Goal: Information Seeking & Learning: Compare options

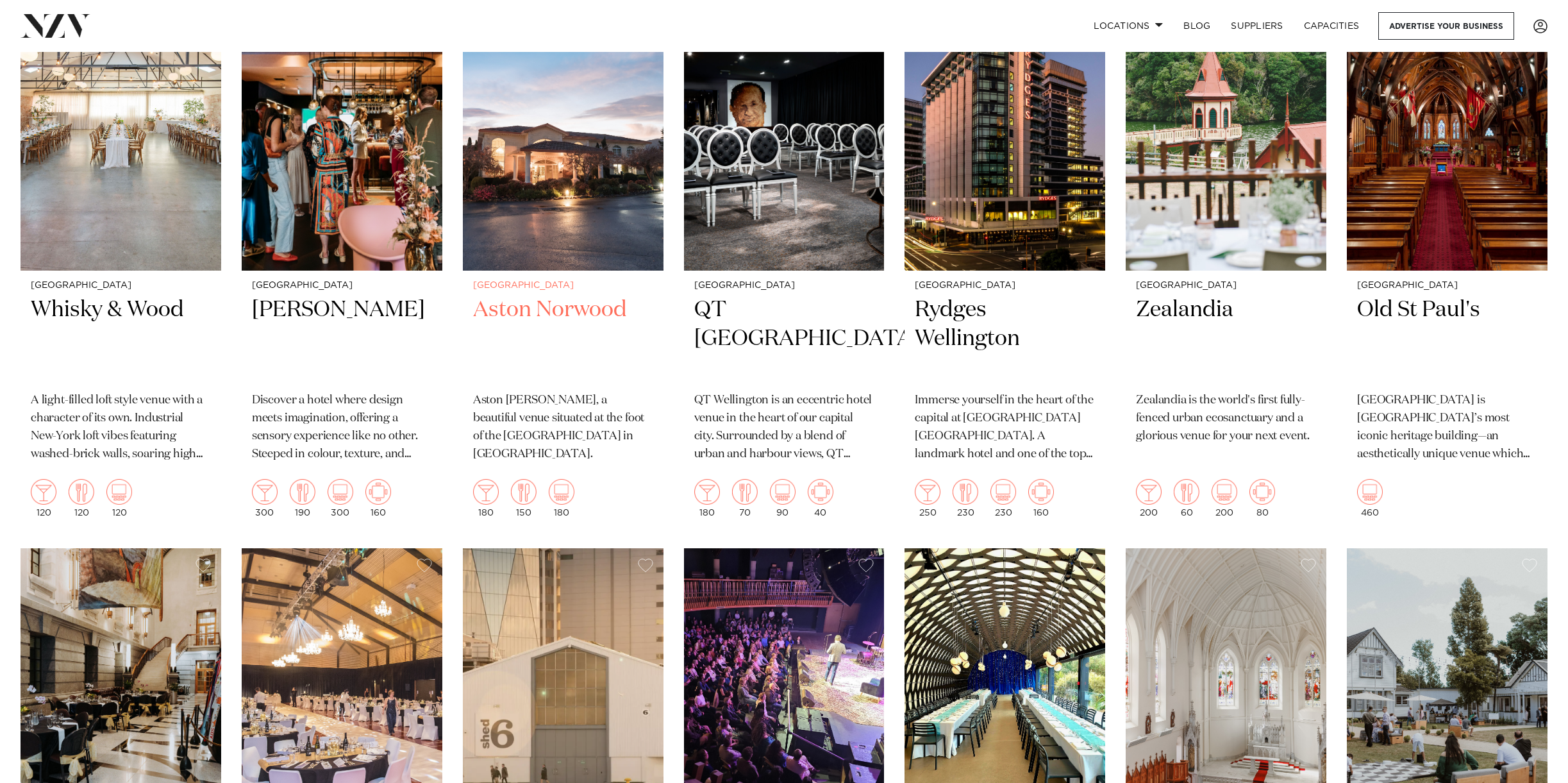
scroll to position [363, 0]
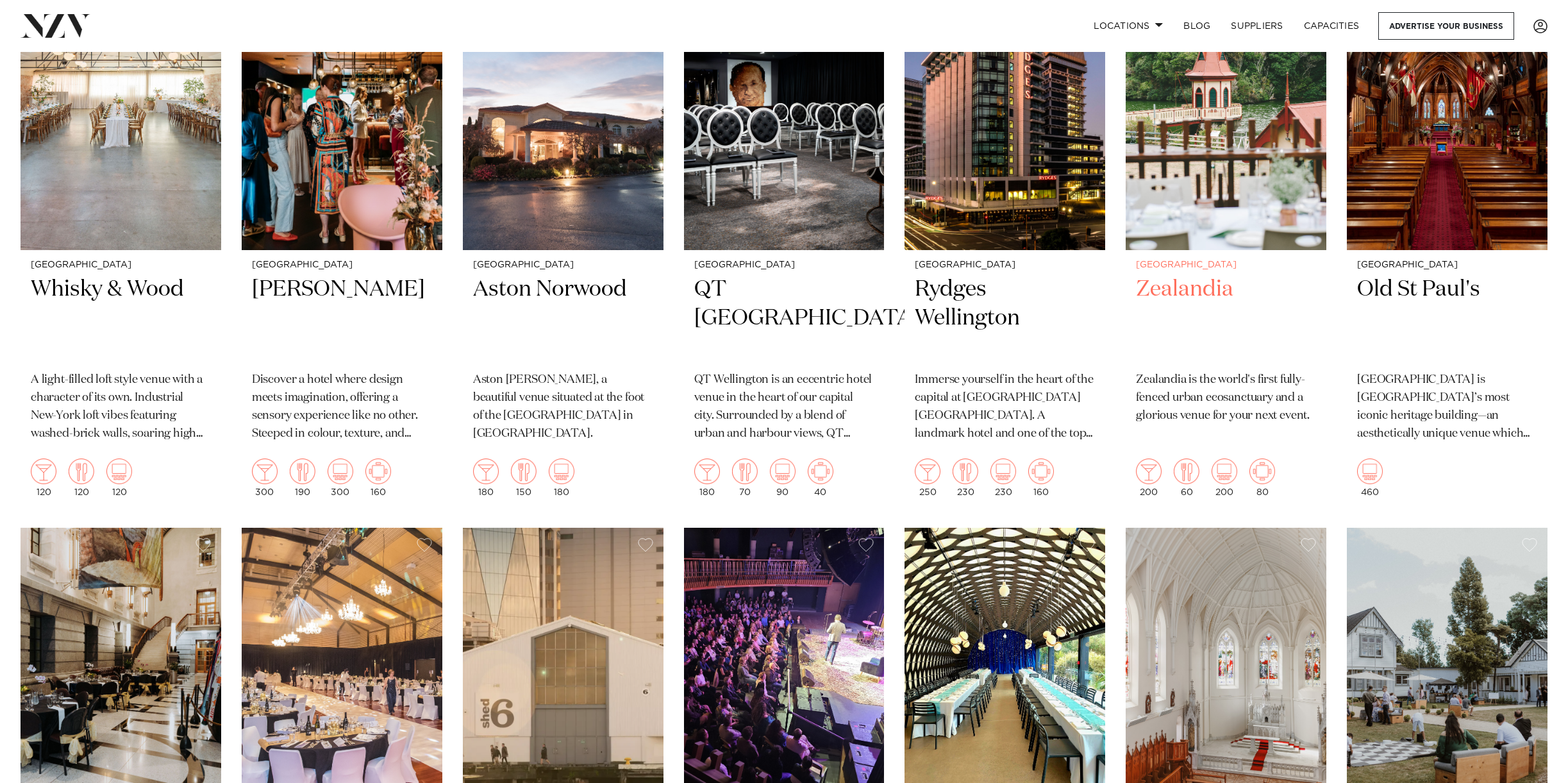
click at [1203, 294] on h2 "Zealandia" at bounding box center [1226, 319] width 180 height 87
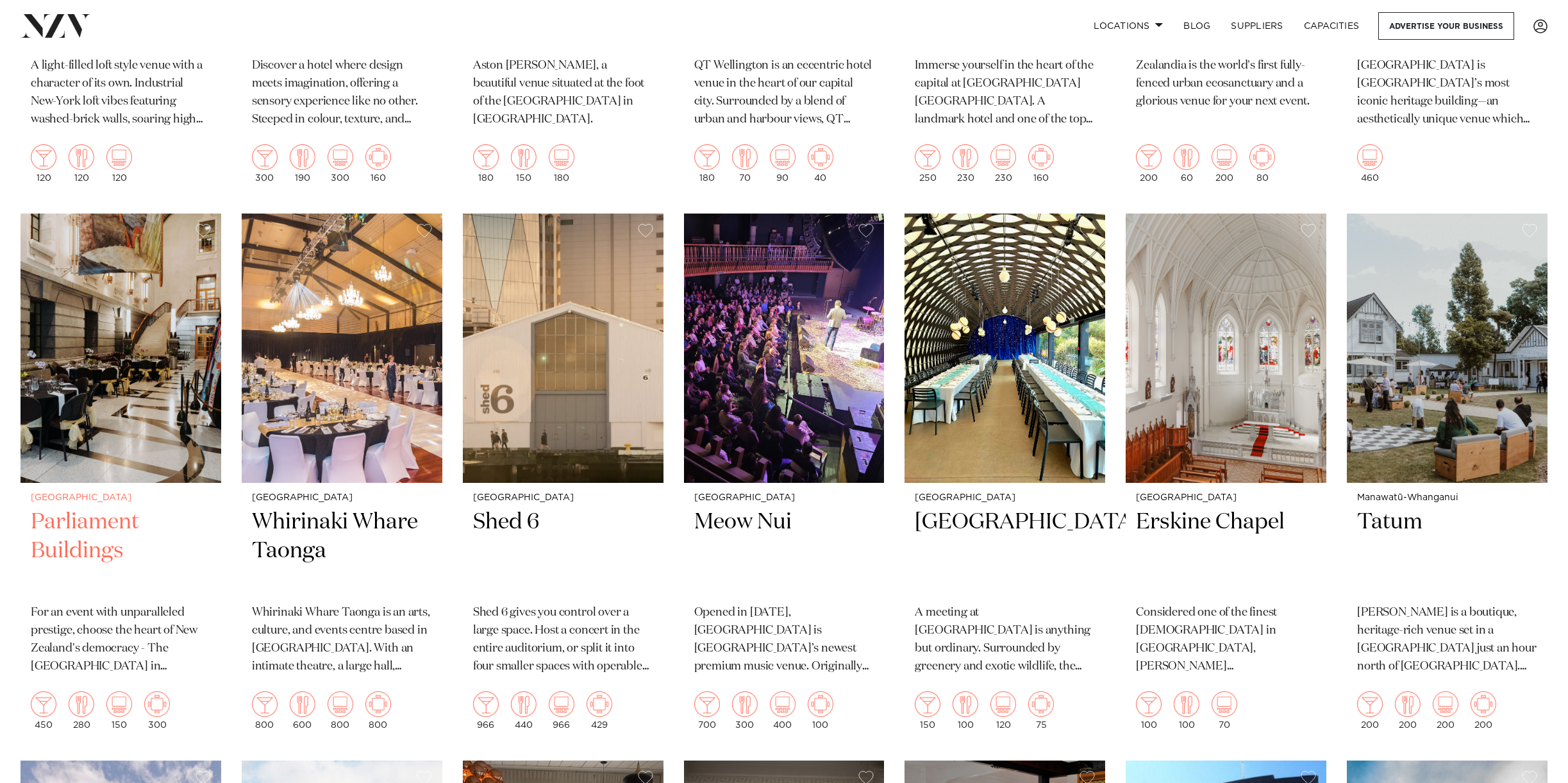
scroll to position [682, 0]
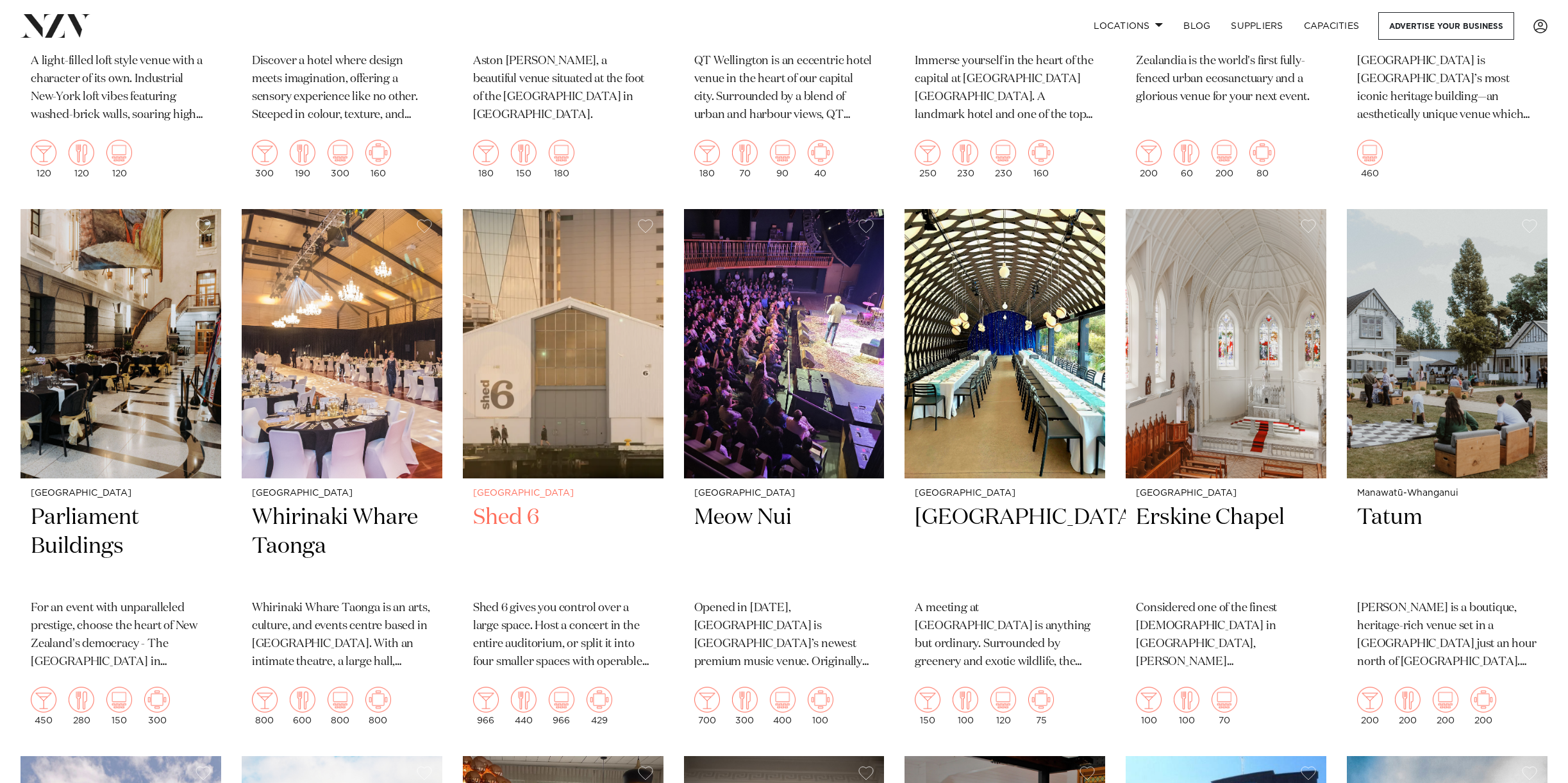
click at [538, 422] on img at bounding box center [563, 343] width 201 height 269
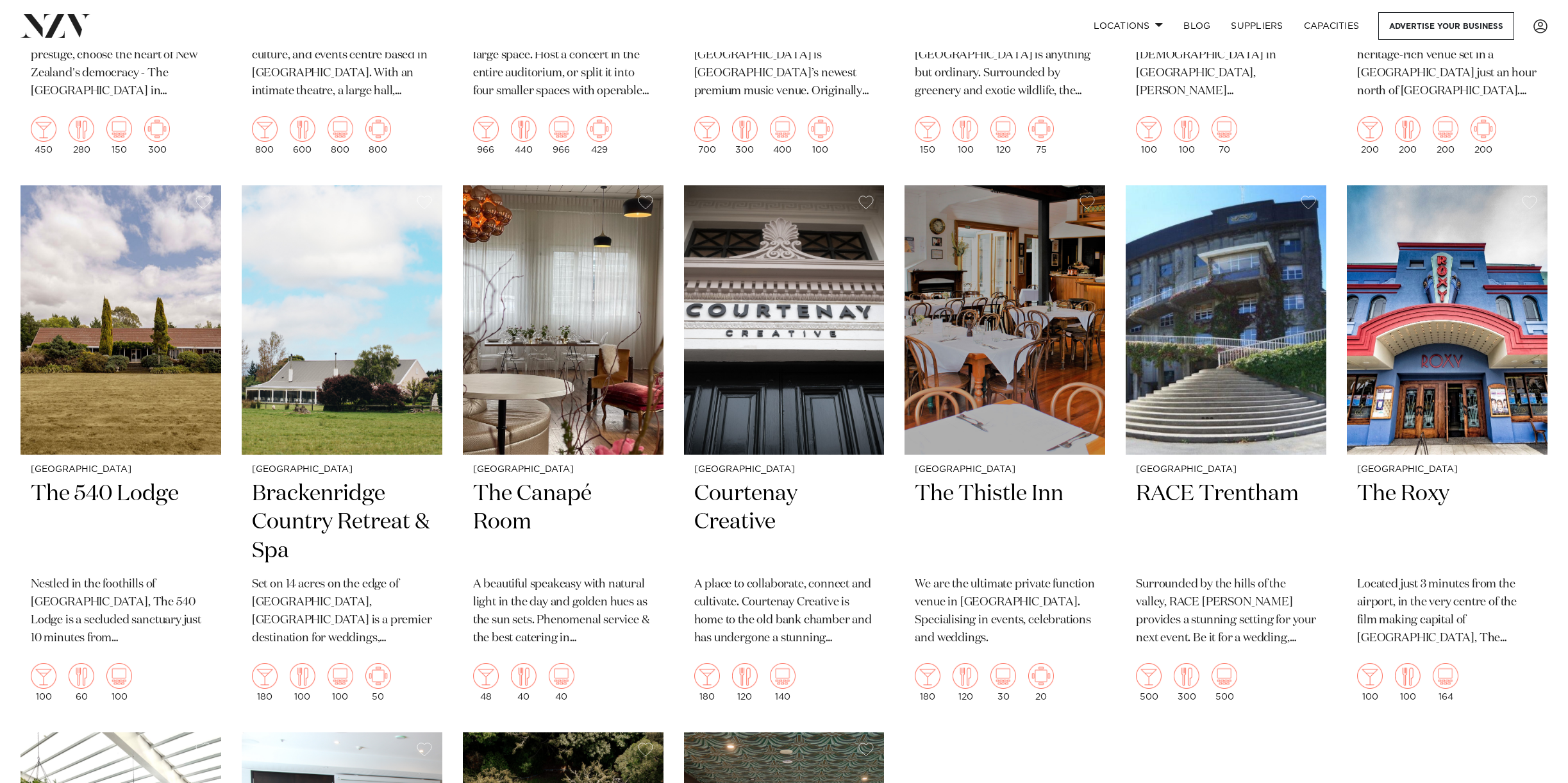
scroll to position [1258, 0]
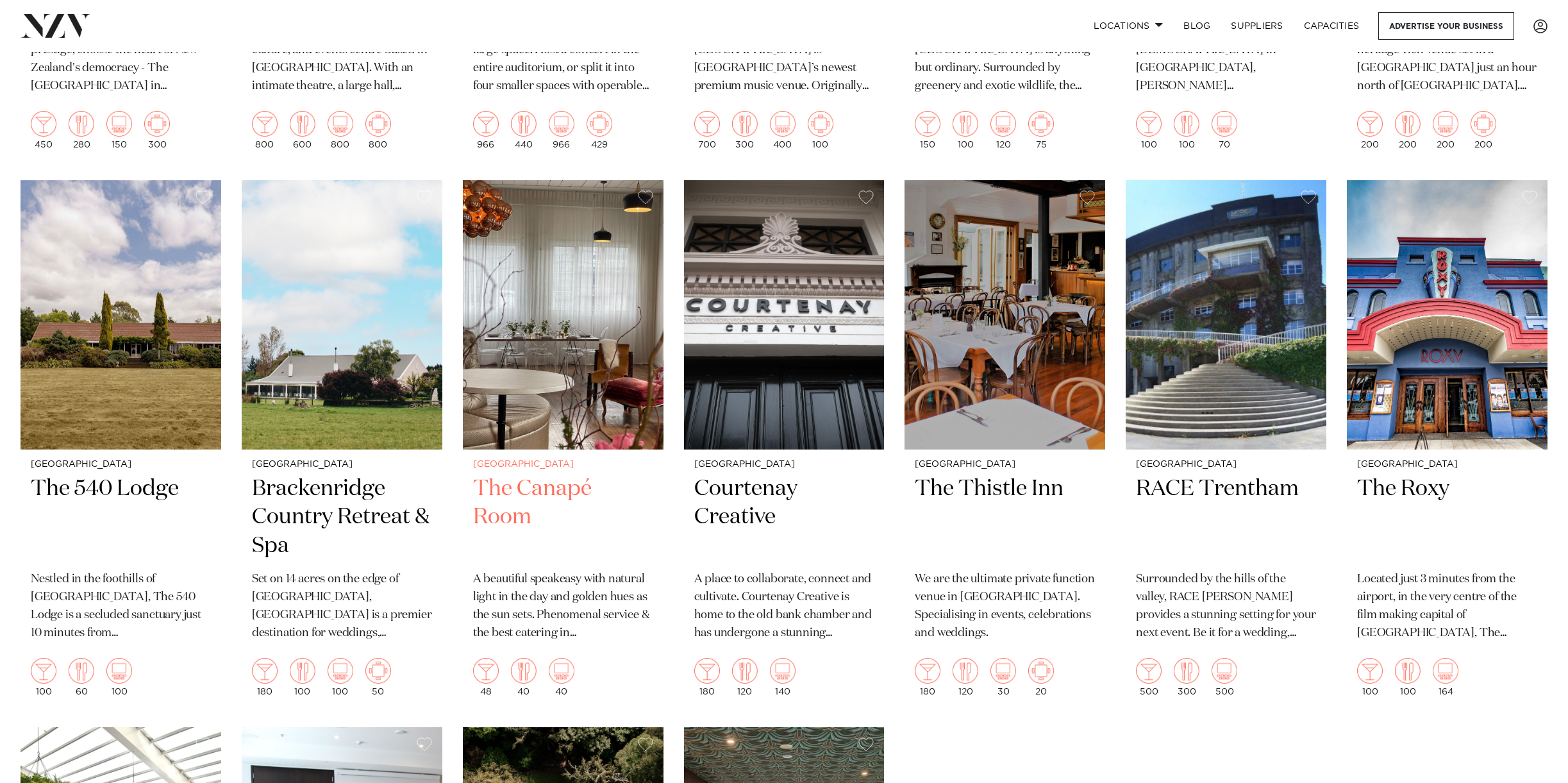
click at [510, 283] on img at bounding box center [563, 314] width 201 height 269
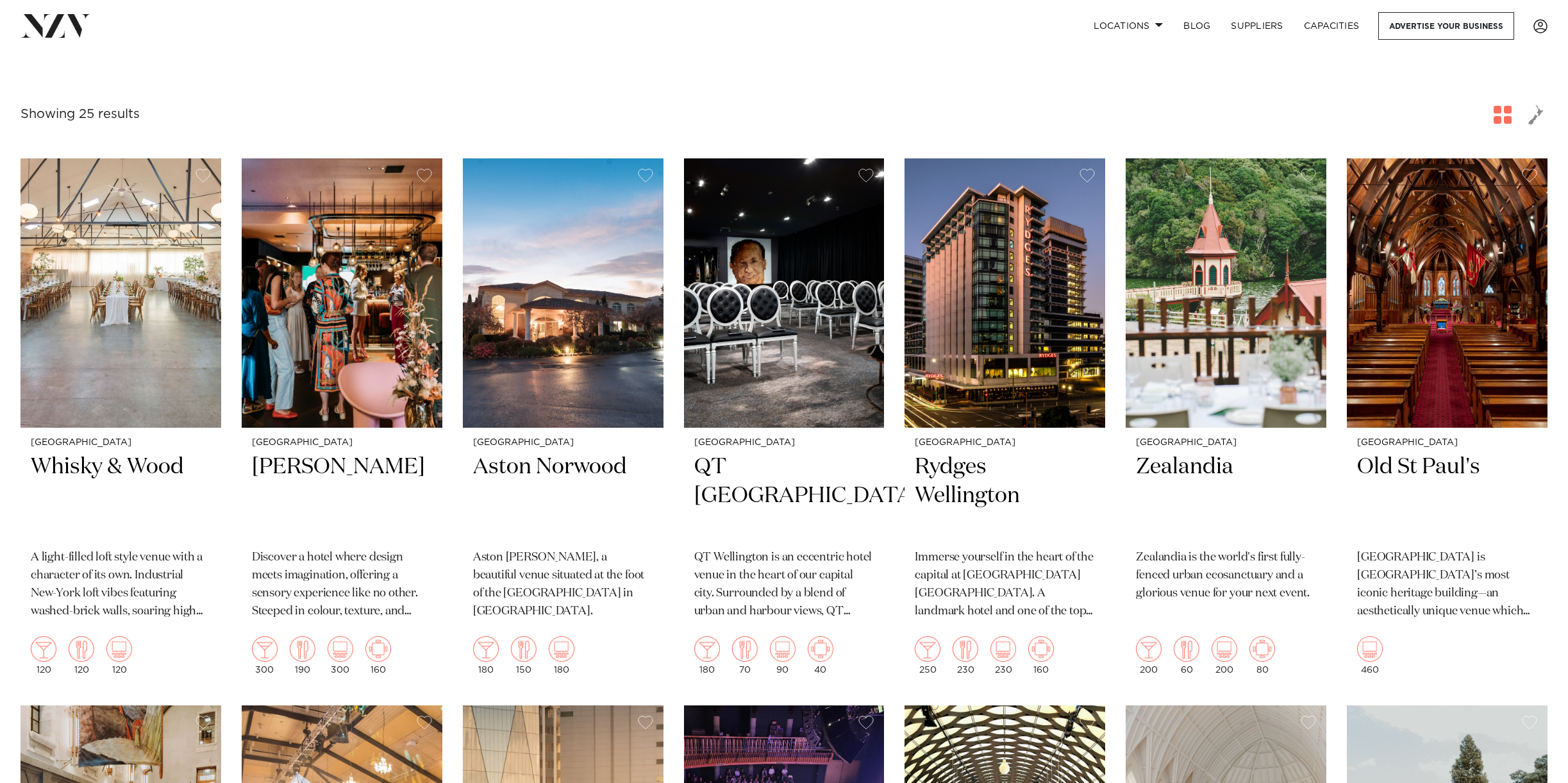
scroll to position [261, 0]
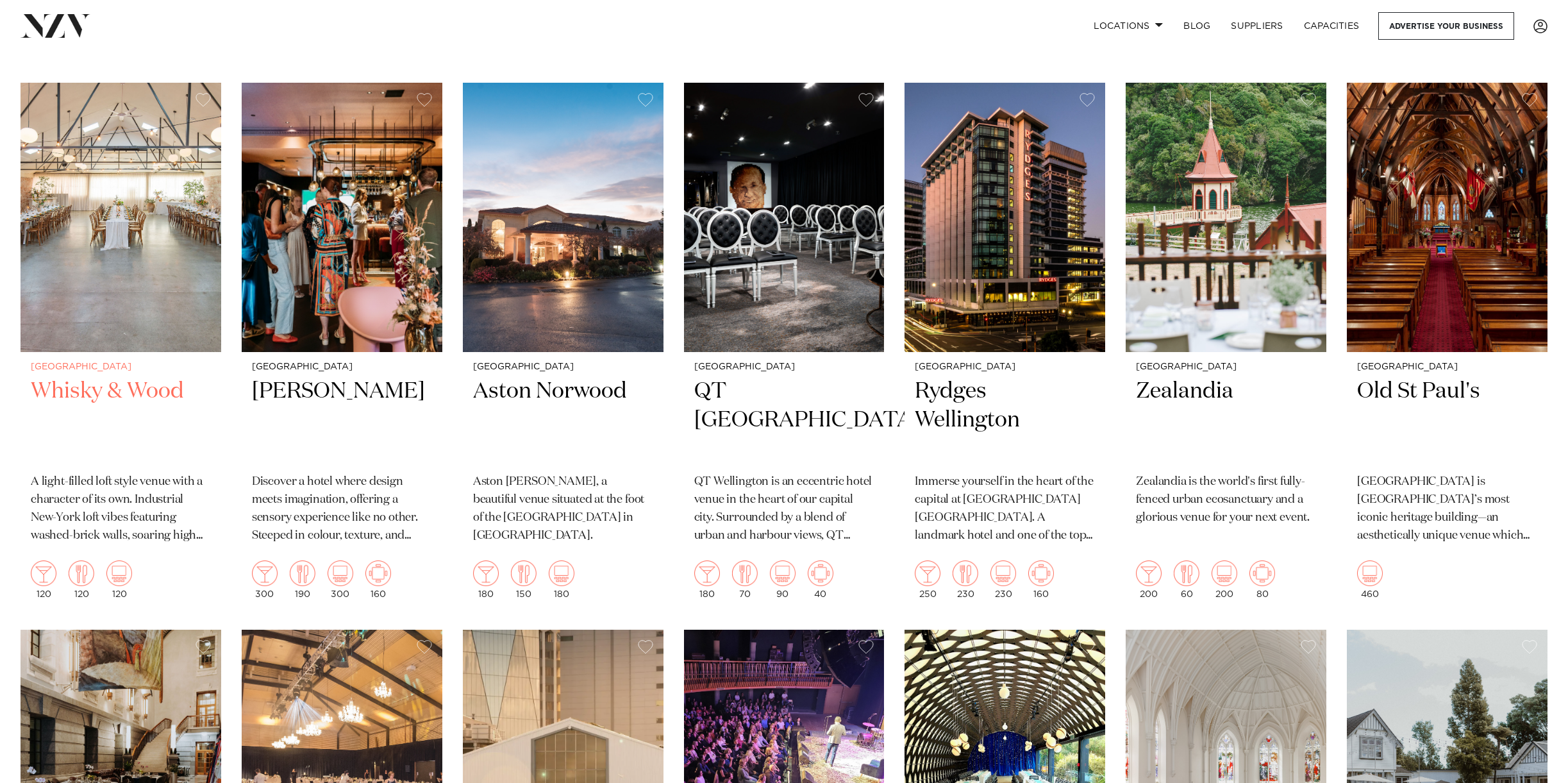
click at [79, 308] on img at bounding box center [121, 217] width 201 height 269
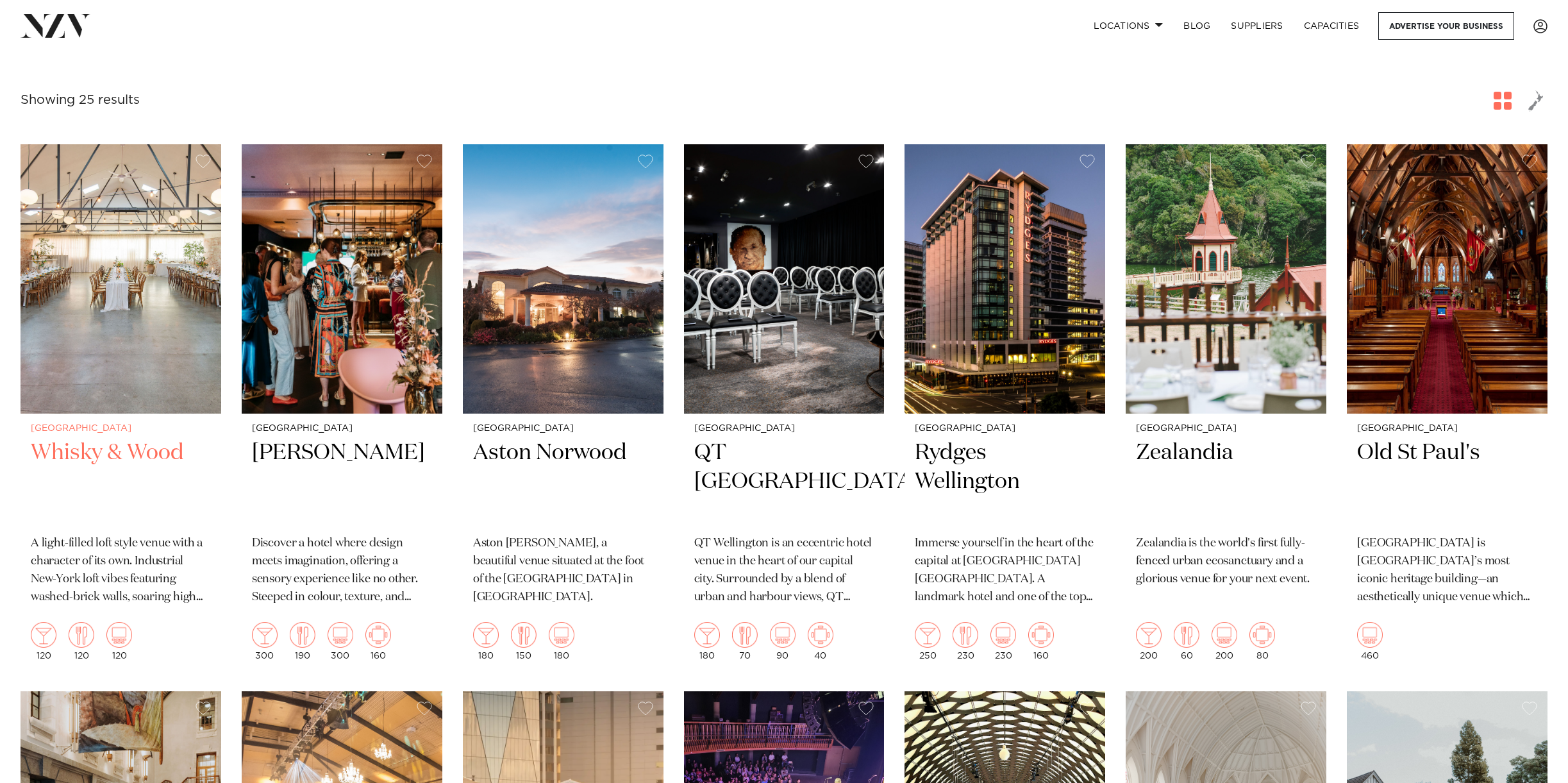
scroll to position [229, 0]
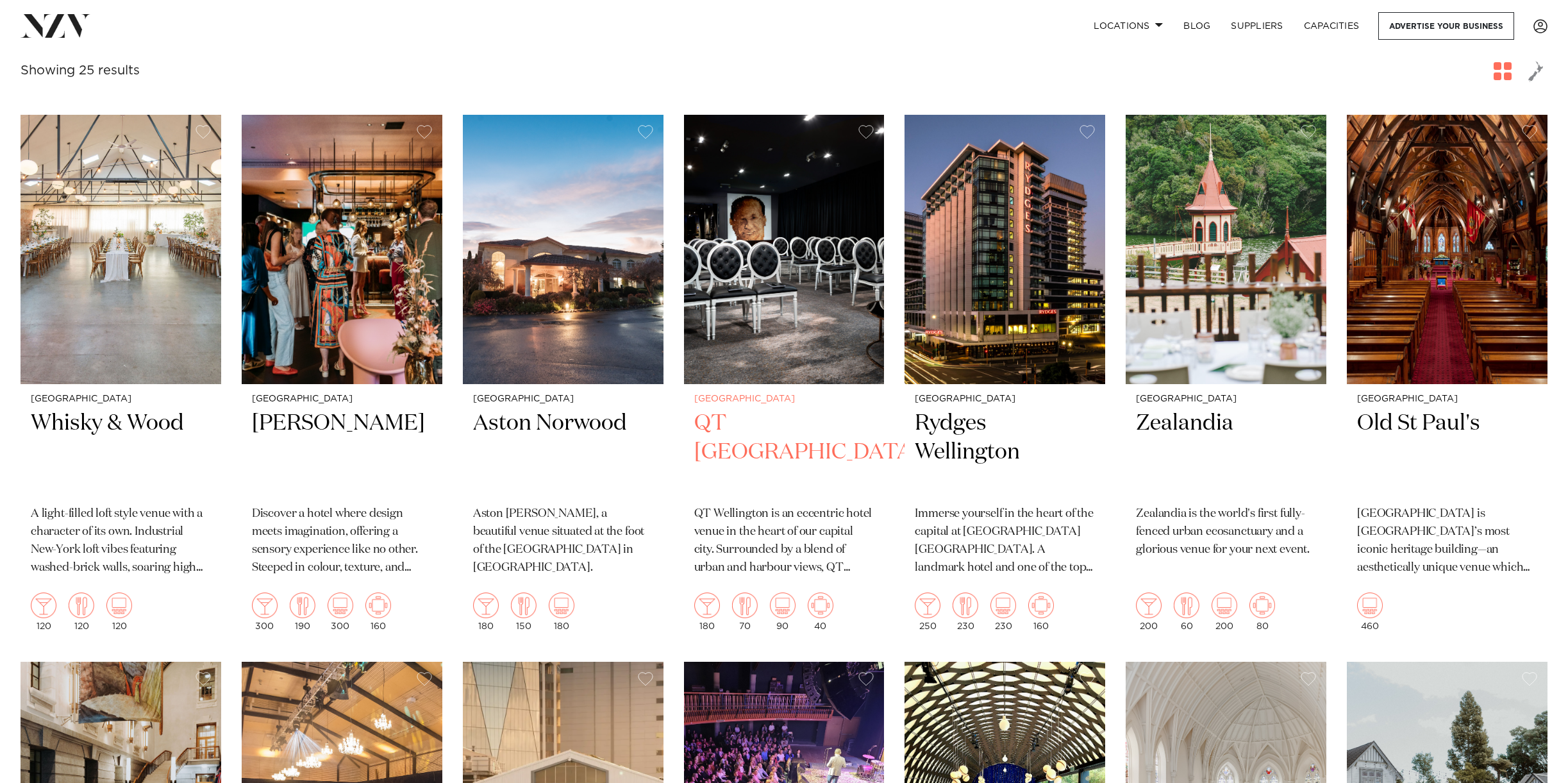
click at [804, 261] on img at bounding box center [784, 249] width 201 height 269
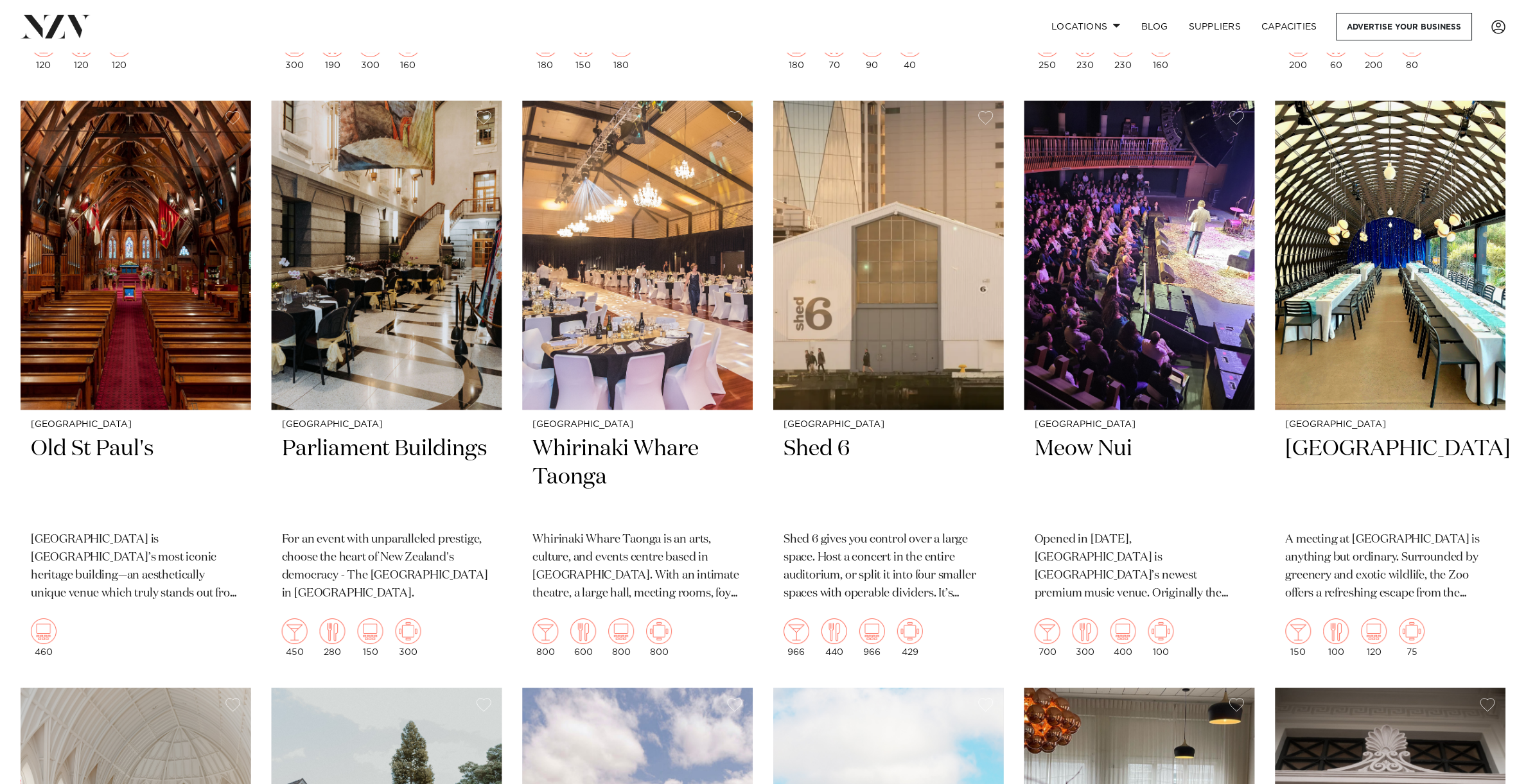
scroll to position [832, 0]
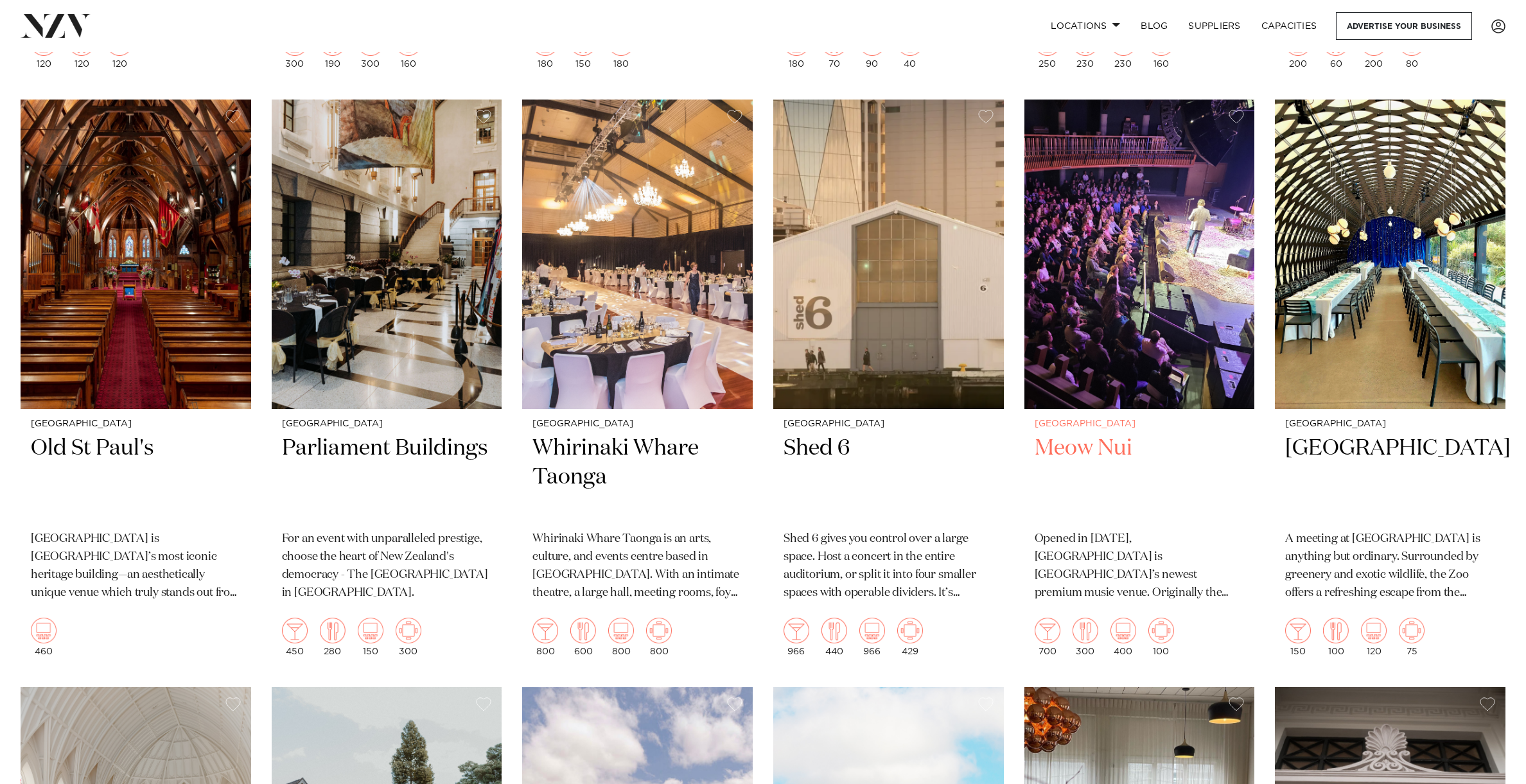
click at [1194, 316] on img at bounding box center [1139, 254] width 231 height 309
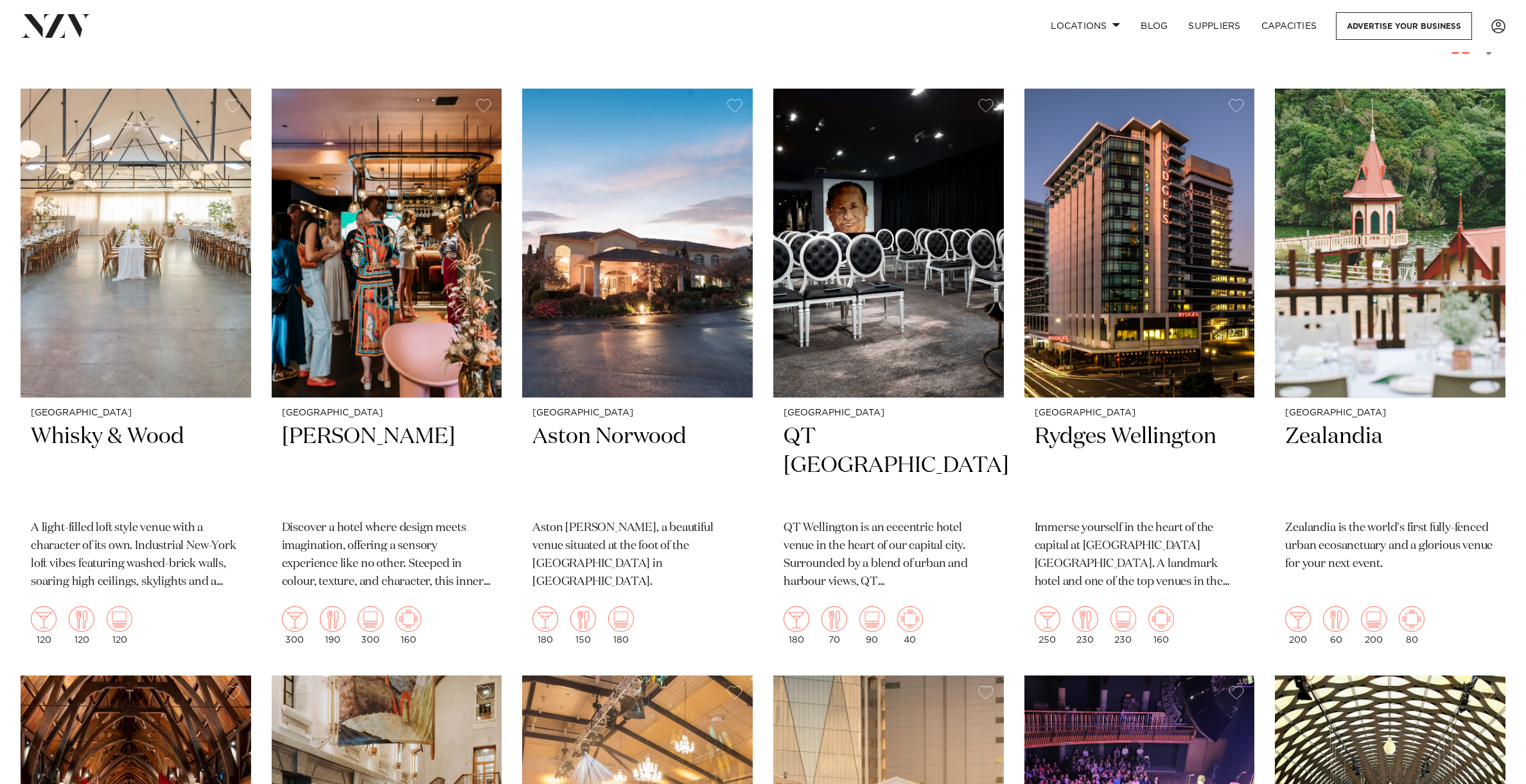
scroll to position [0, 0]
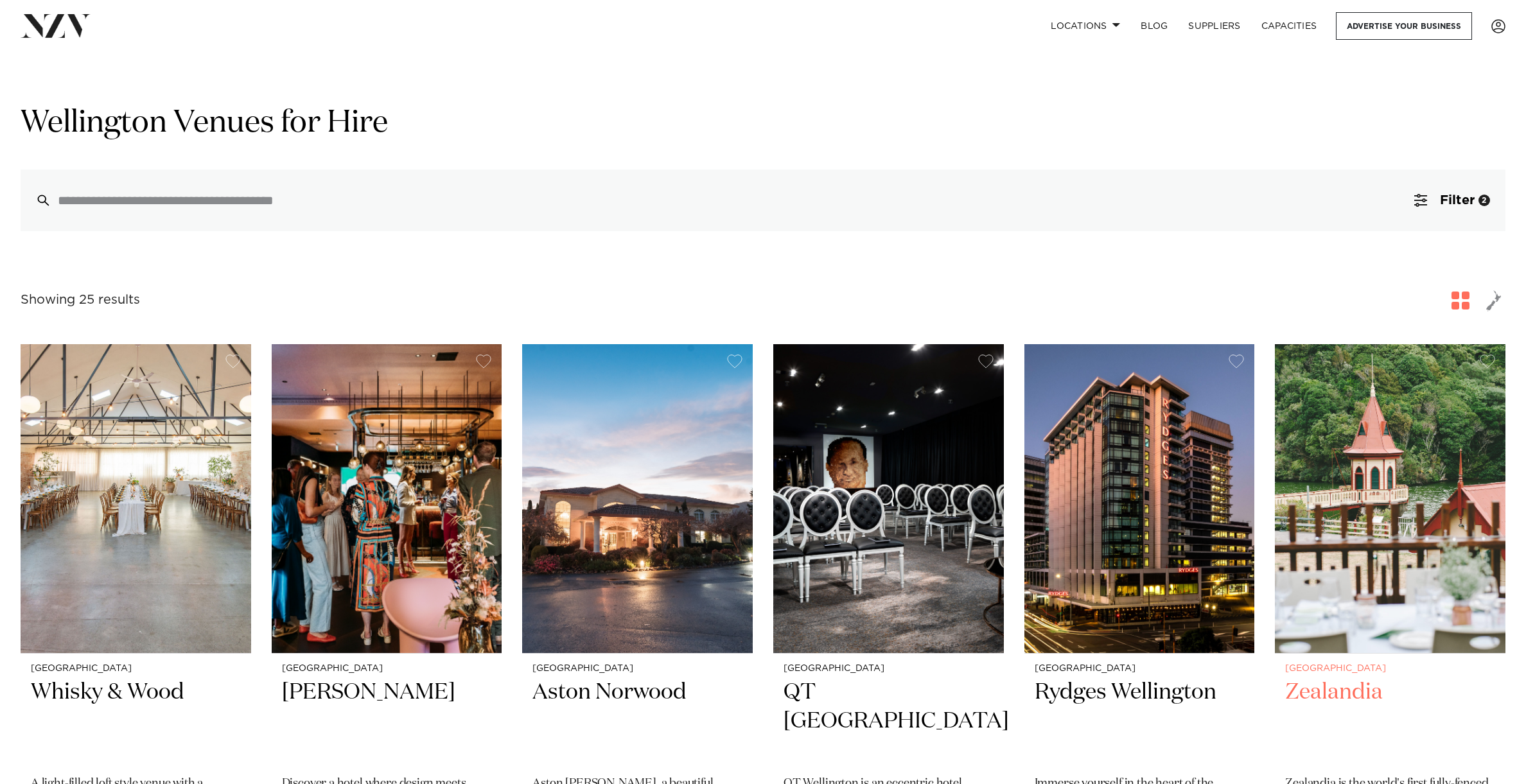
click at [1346, 695] on h2 "Zealandia" at bounding box center [1390, 721] width 210 height 87
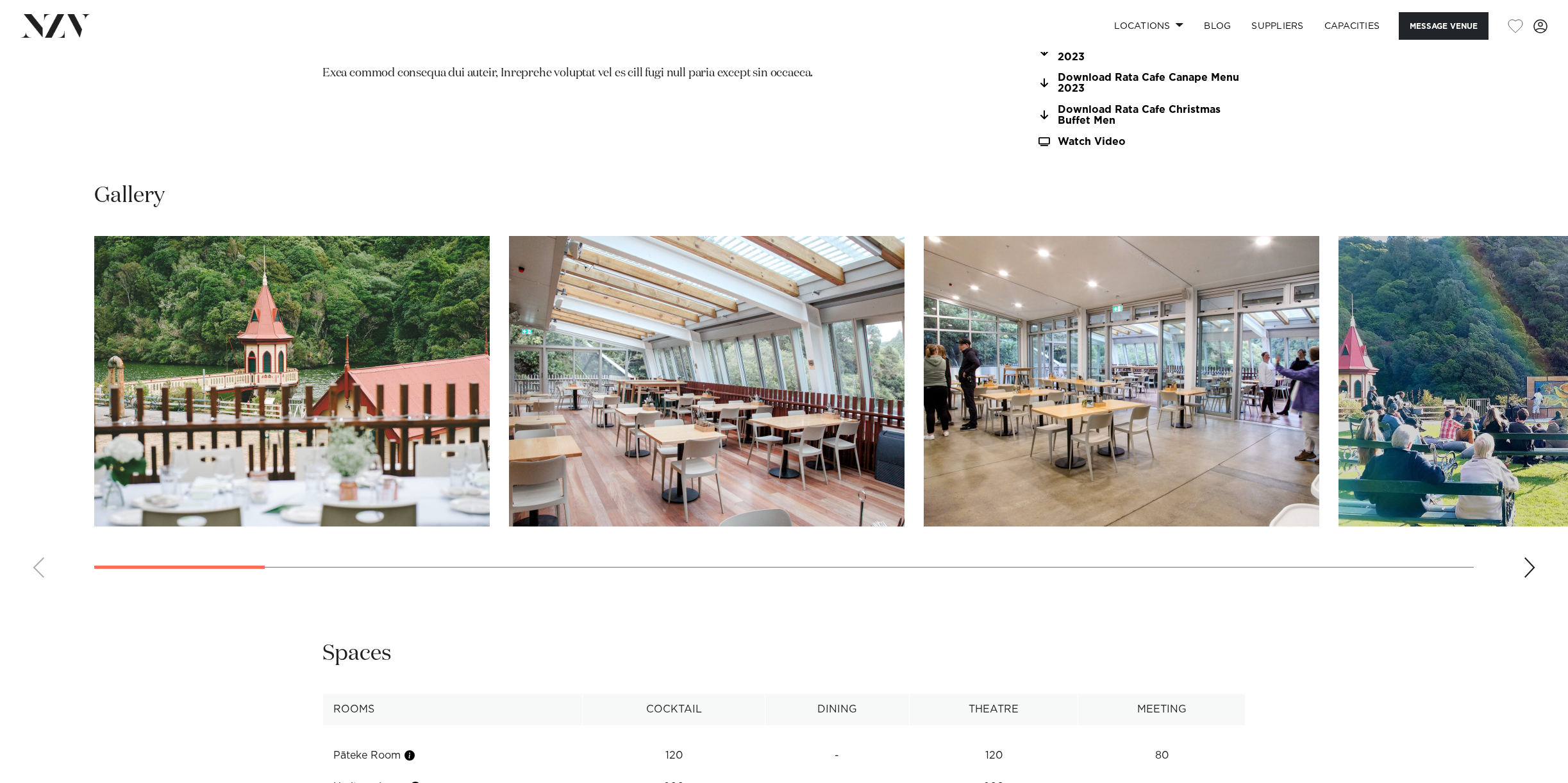
scroll to position [1512, 0]
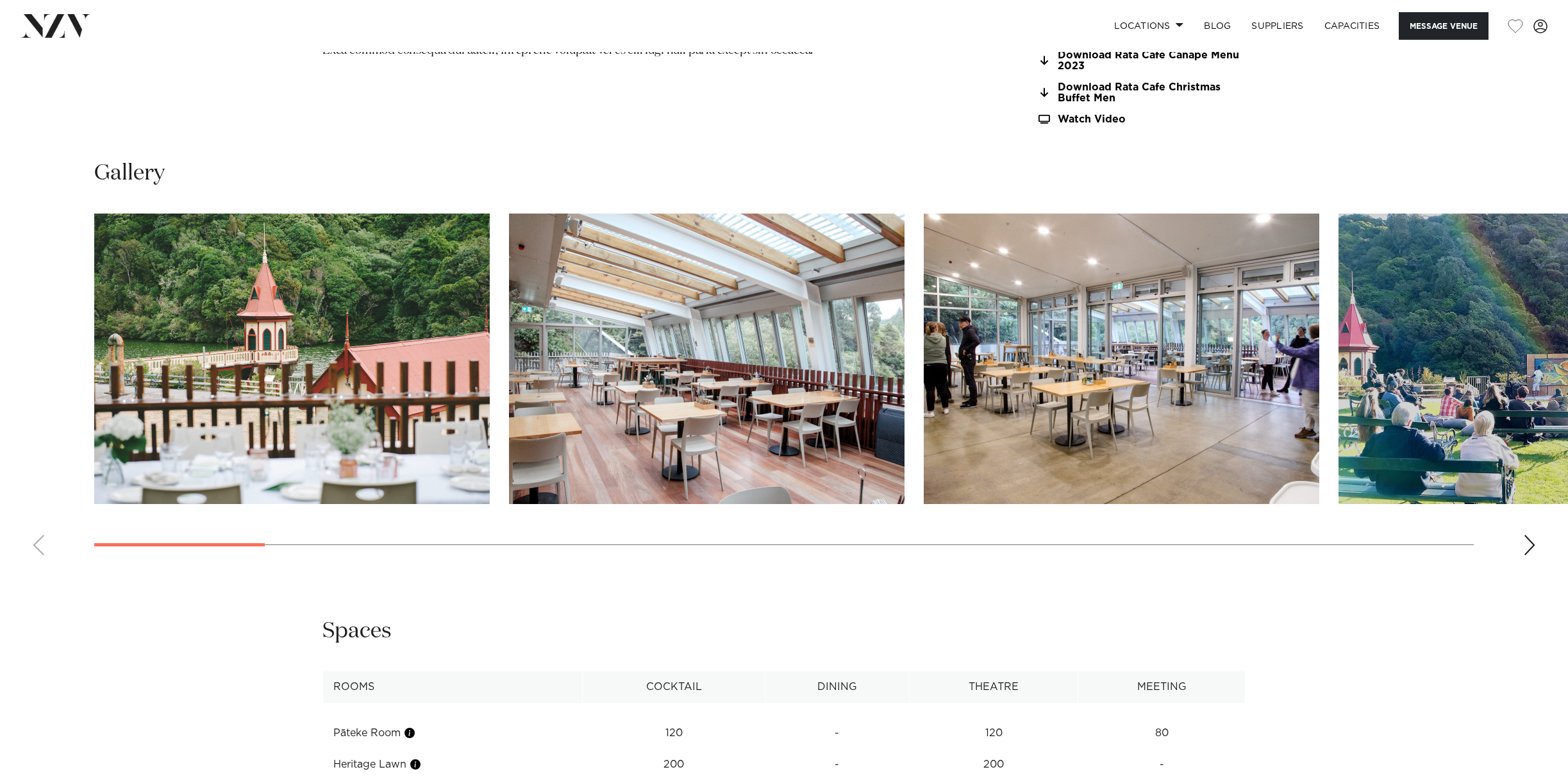
click at [589, 459] on img "2 / 27" at bounding box center [707, 358] width 396 height 290
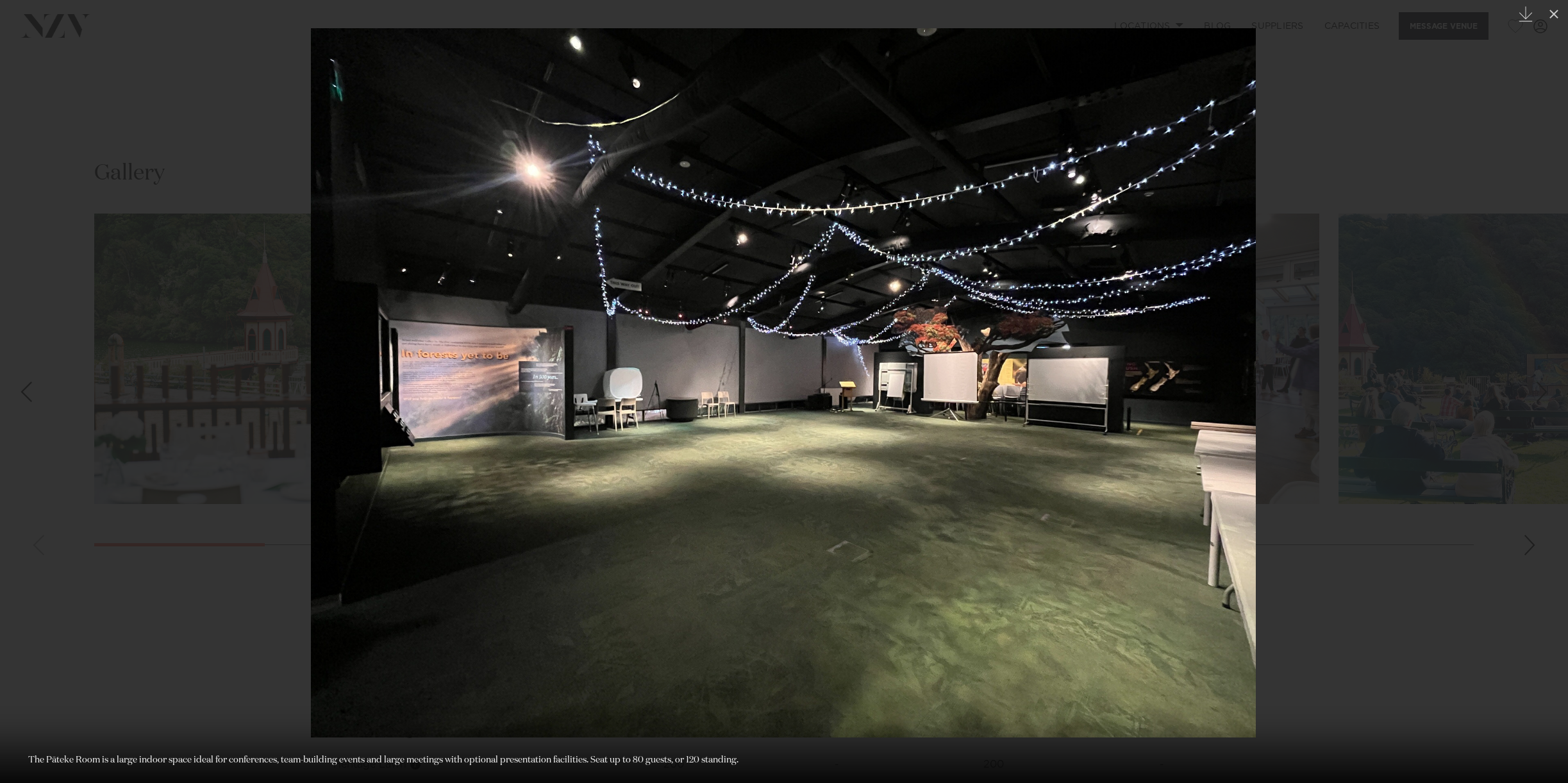
click at [45, 396] on div at bounding box center [784, 392] width 1568 height 783
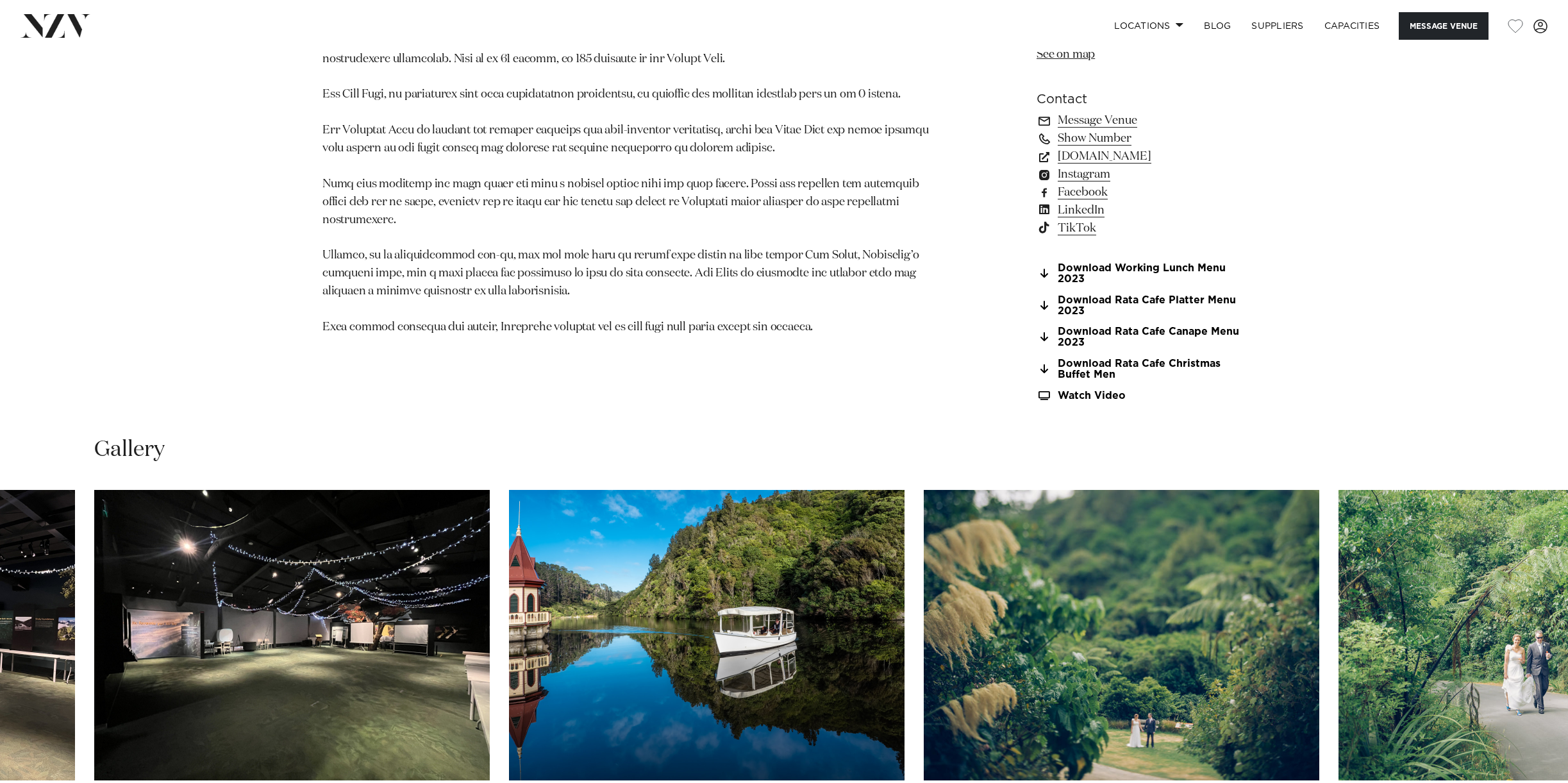
scroll to position [1298, 0]
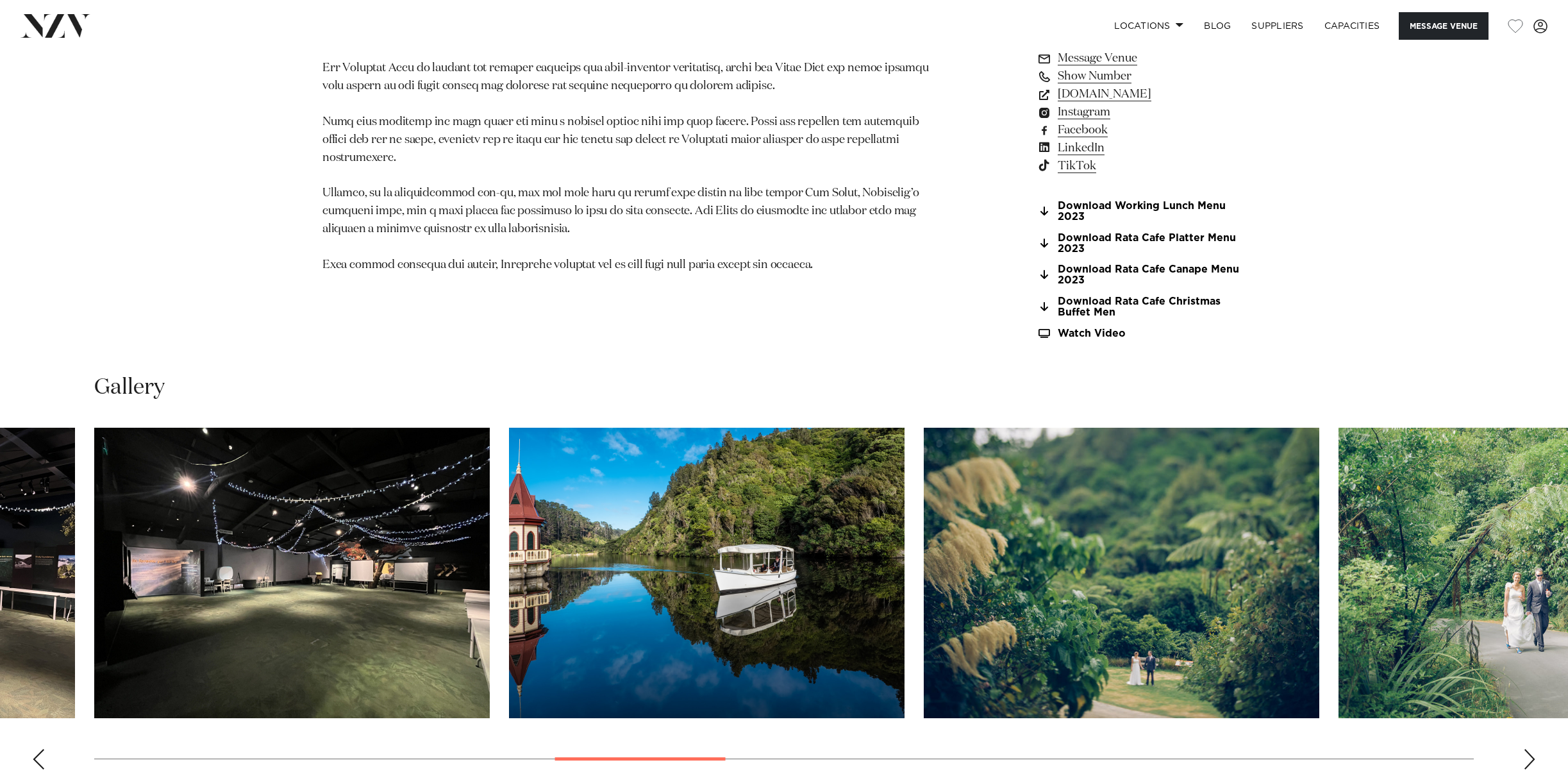
click at [165, 511] on img "10 / 27" at bounding box center [292, 573] width 396 height 290
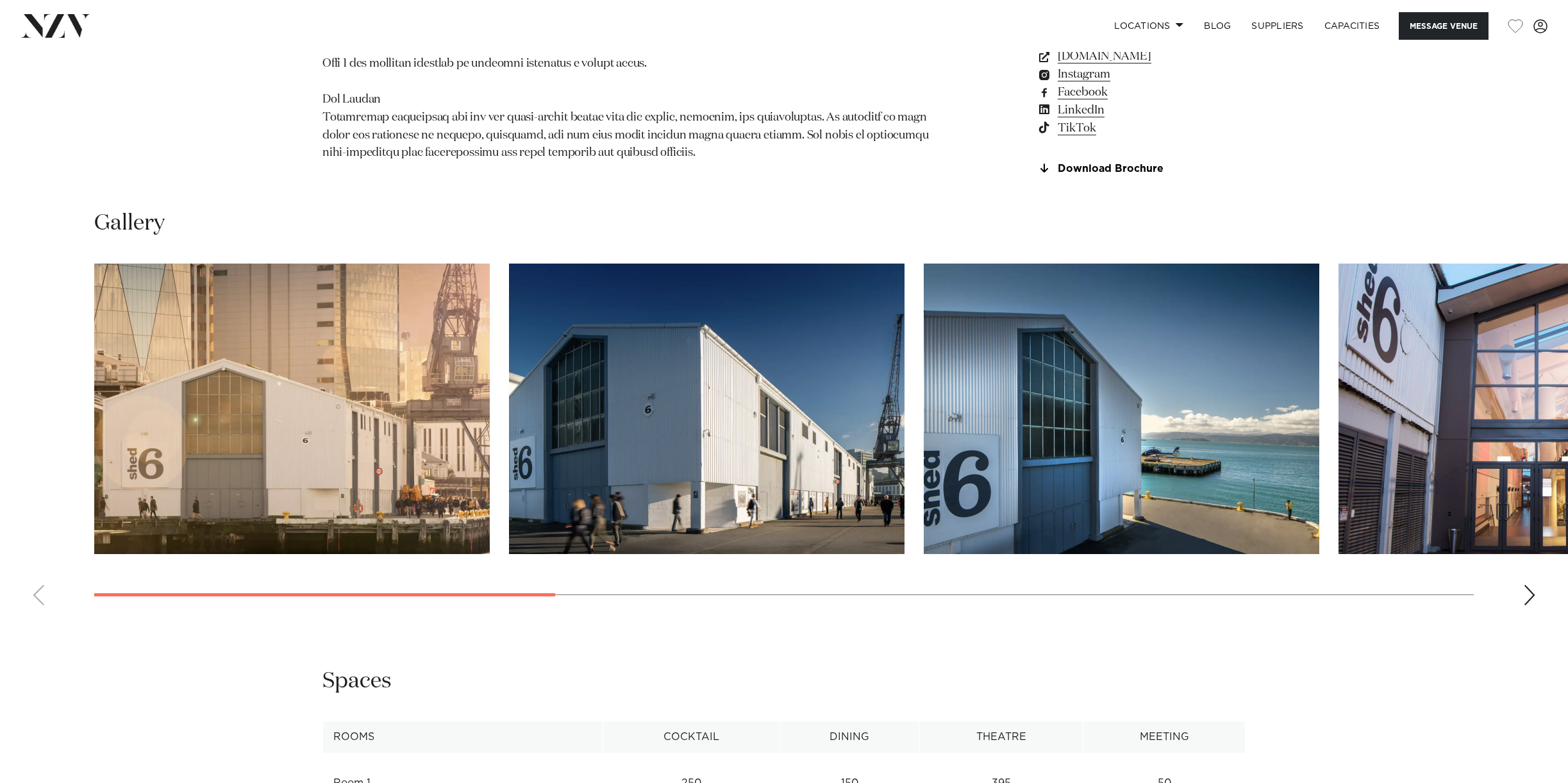
scroll to position [1350, 0]
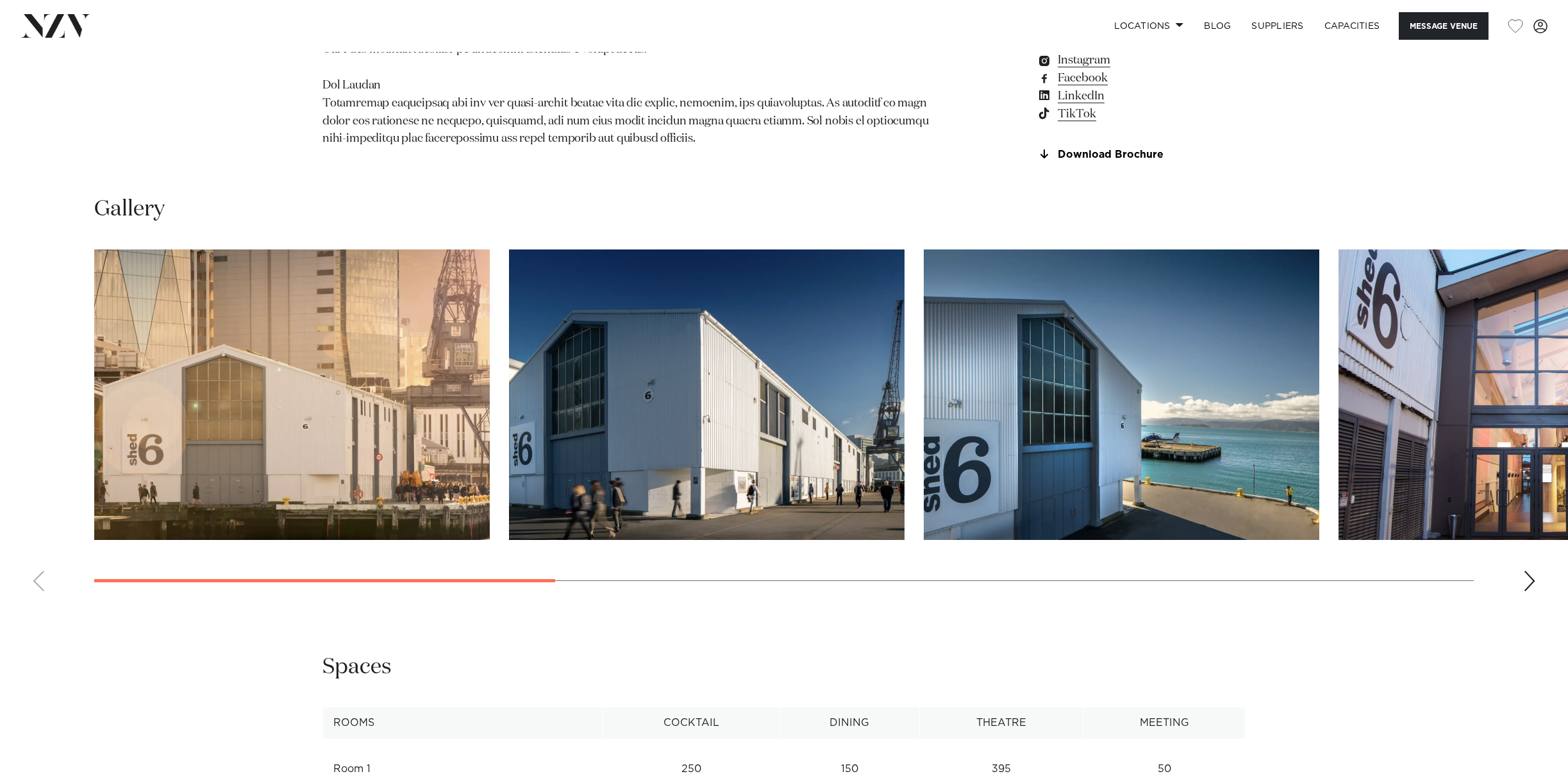
click at [373, 346] on img "1 / 10" at bounding box center [292, 395] width 396 height 290
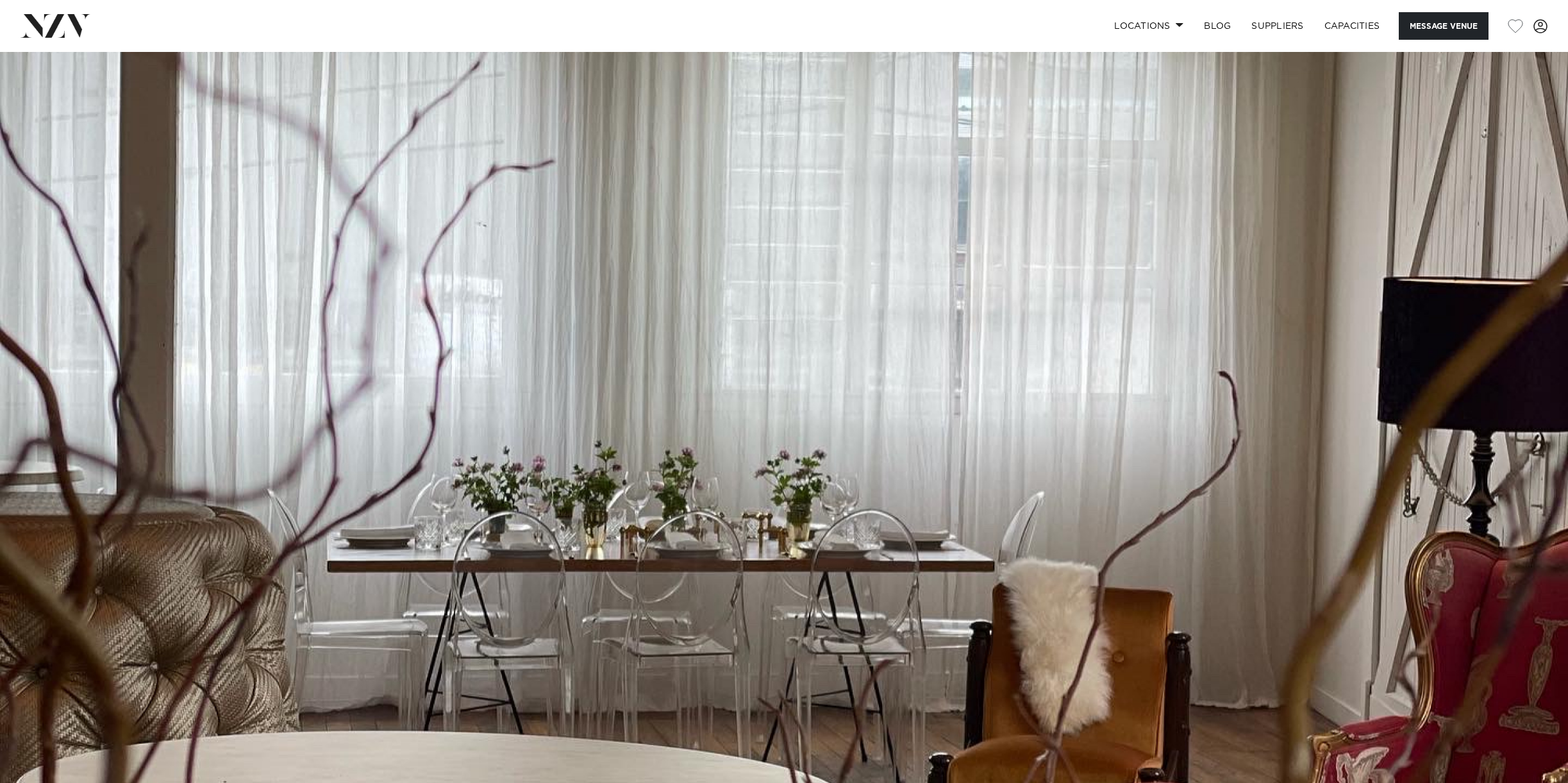
click at [514, 372] on img at bounding box center [784, 419] width 1568 height 736
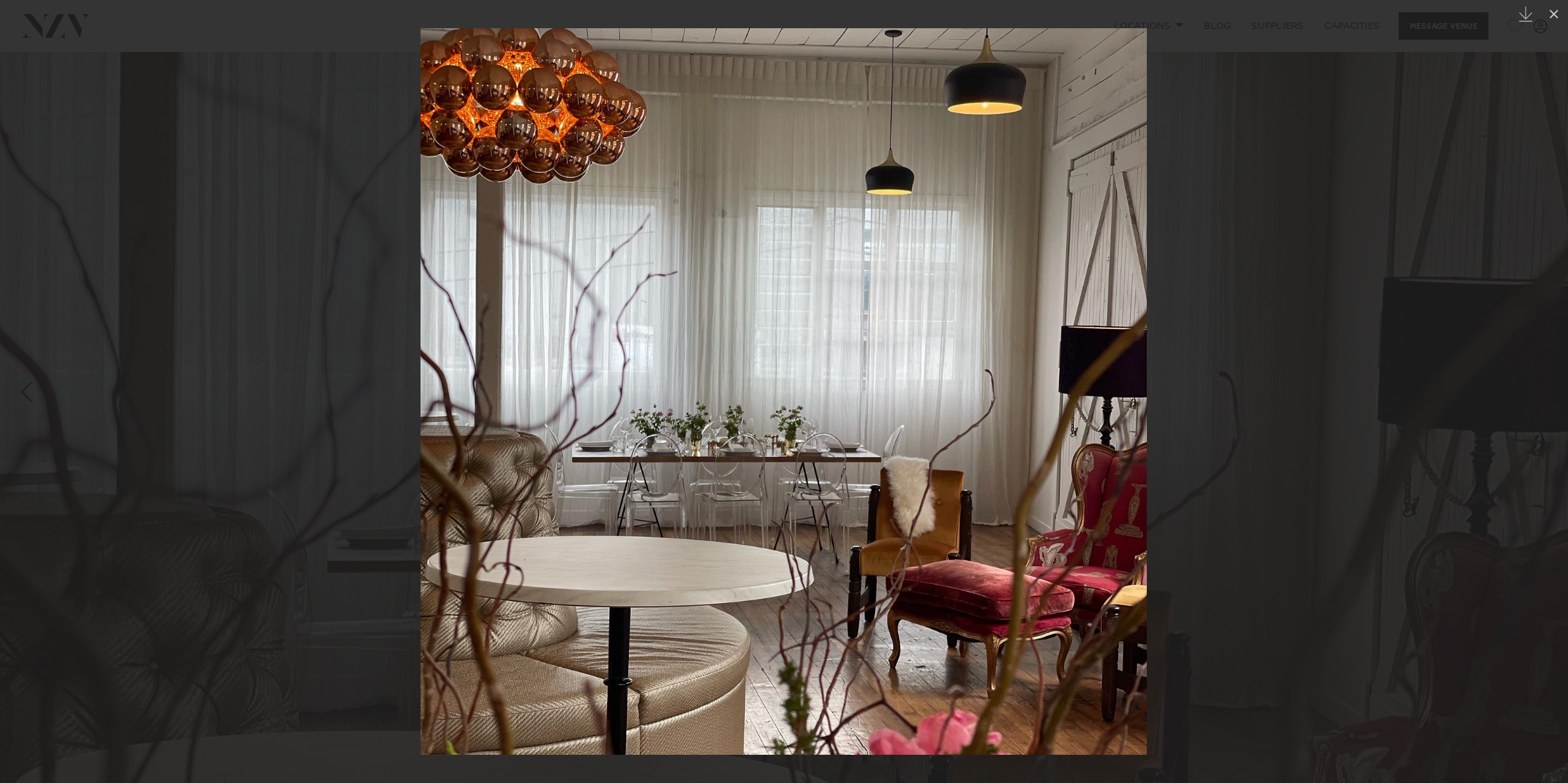
click at [1284, 381] on div at bounding box center [784, 392] width 1568 height 783
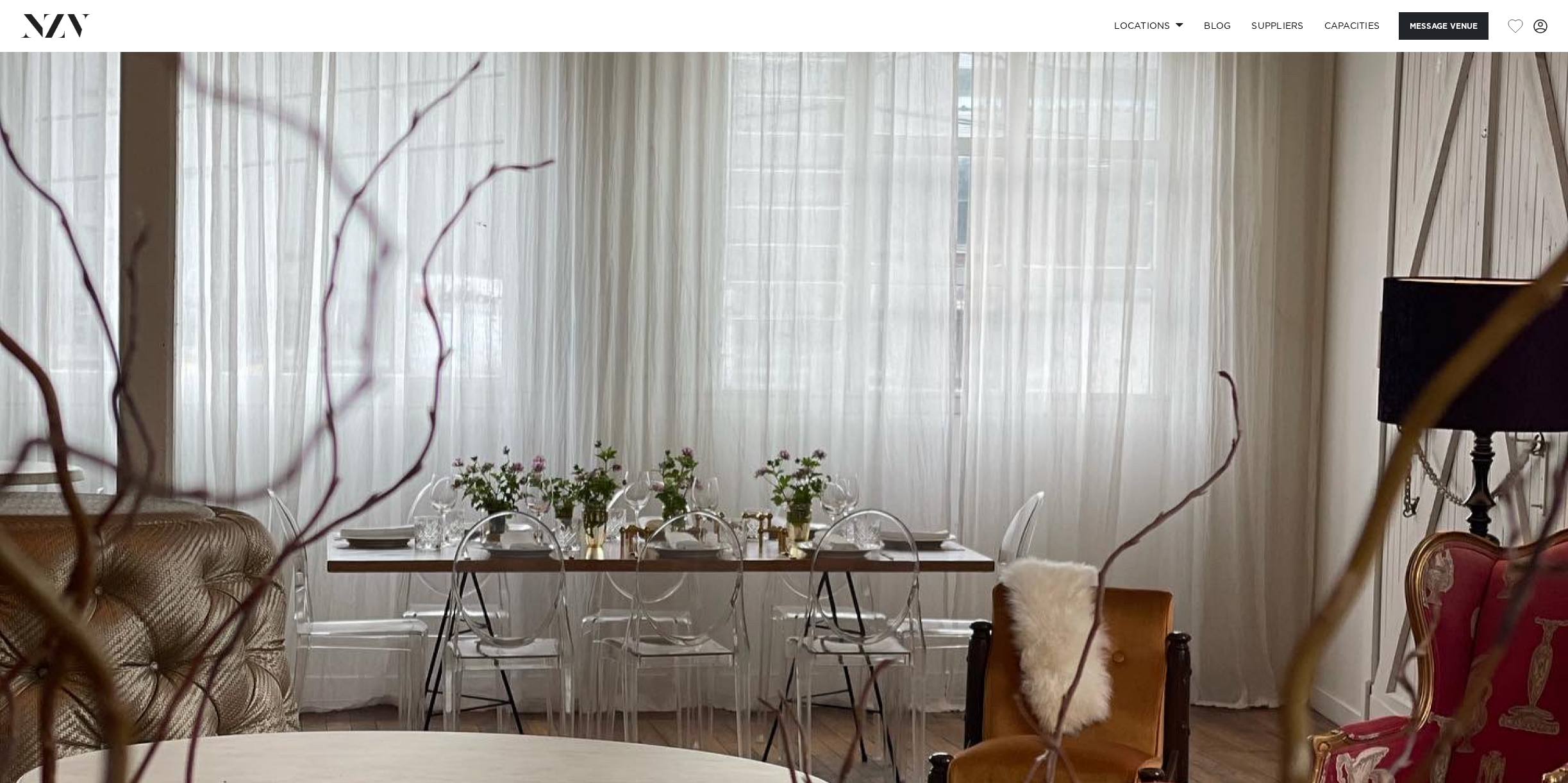
click at [702, 344] on img at bounding box center [784, 419] width 1568 height 736
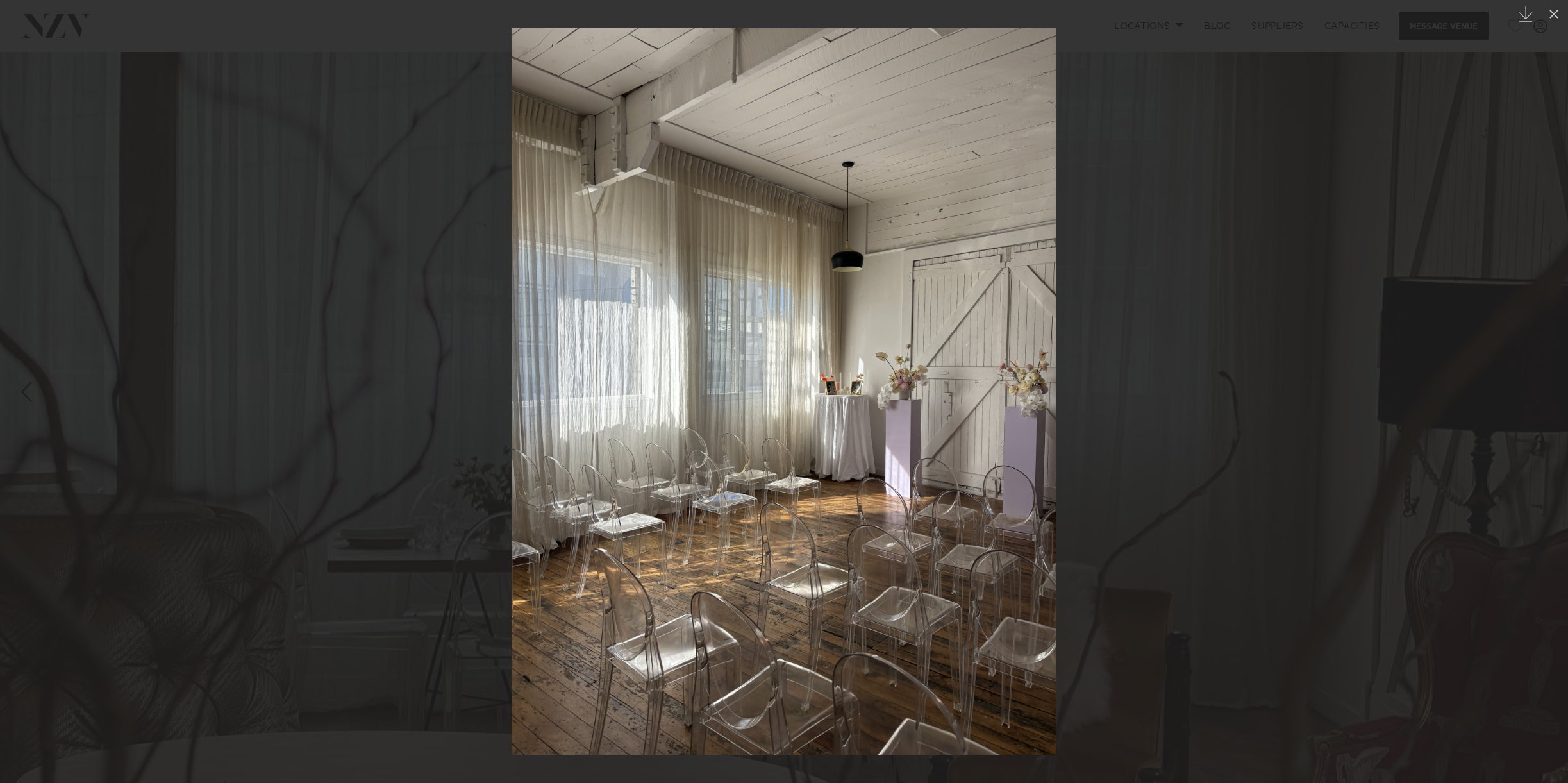
click at [3, 0] on div at bounding box center [784, 392] width 1568 height 783
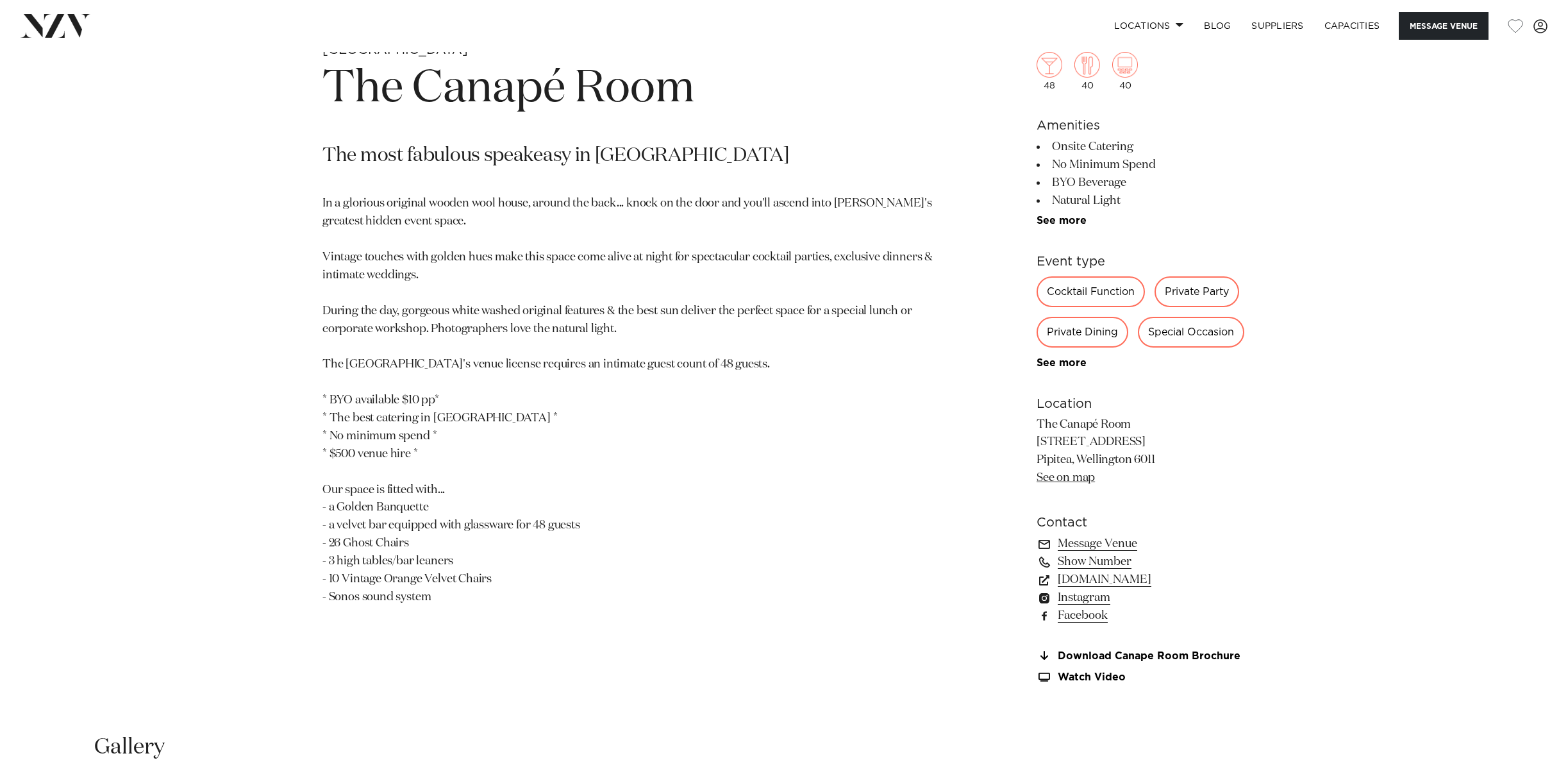
scroll to position [720, 0]
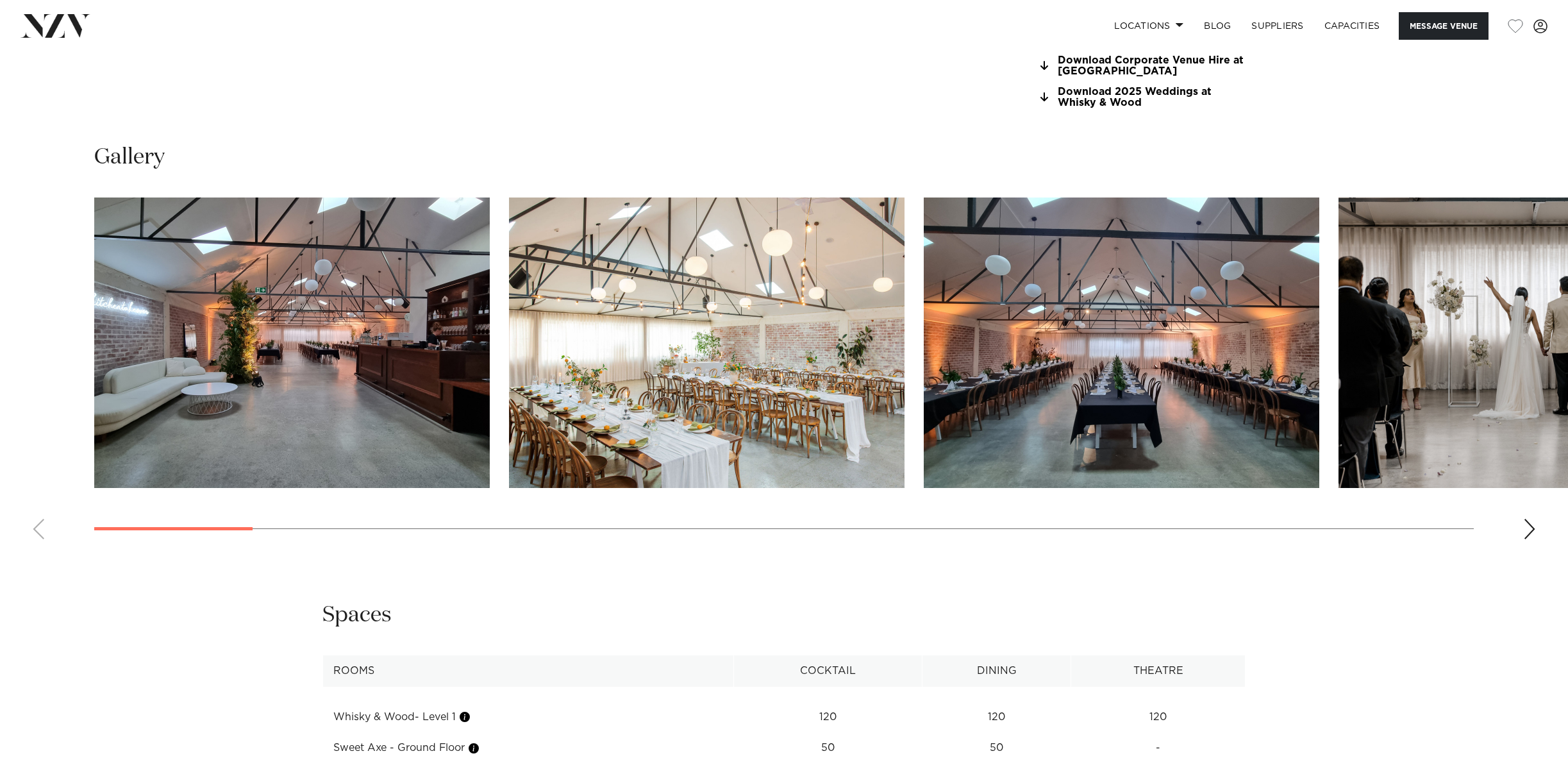
scroll to position [1500, 0]
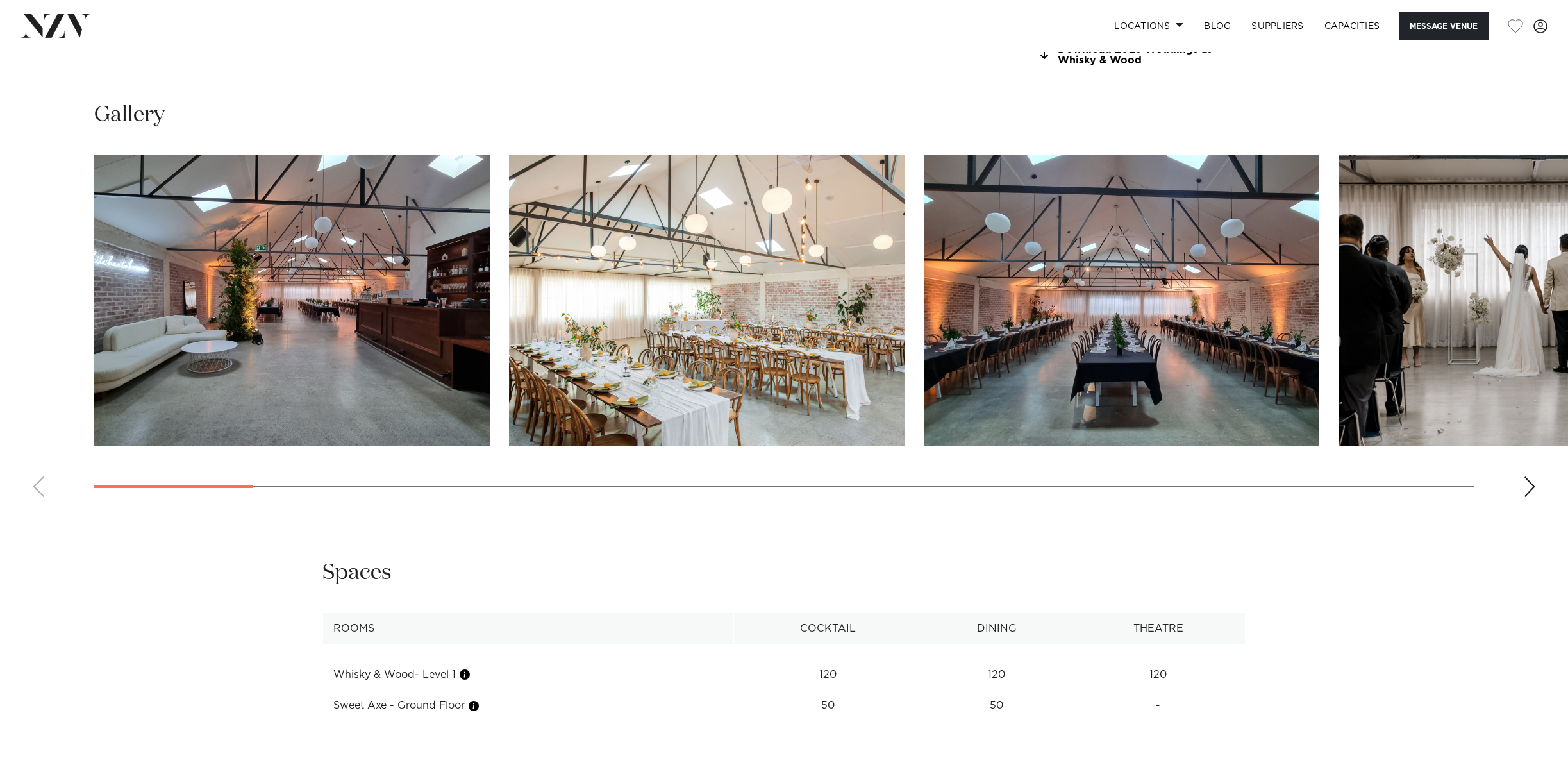
click at [165, 360] on img "1 / 29" at bounding box center [292, 301] width 396 height 290
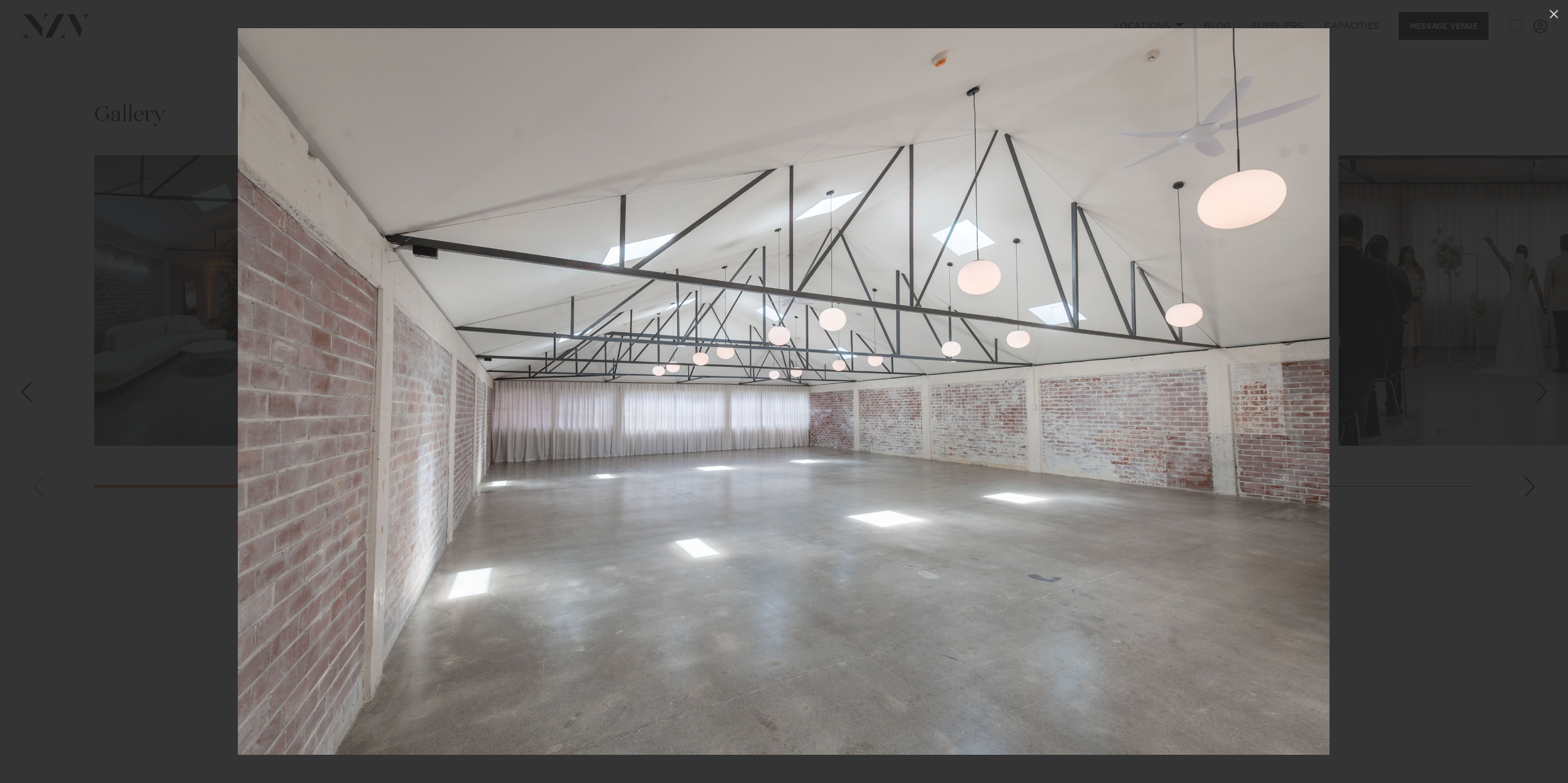
click at [182, 47] on div at bounding box center [784, 392] width 1568 height 783
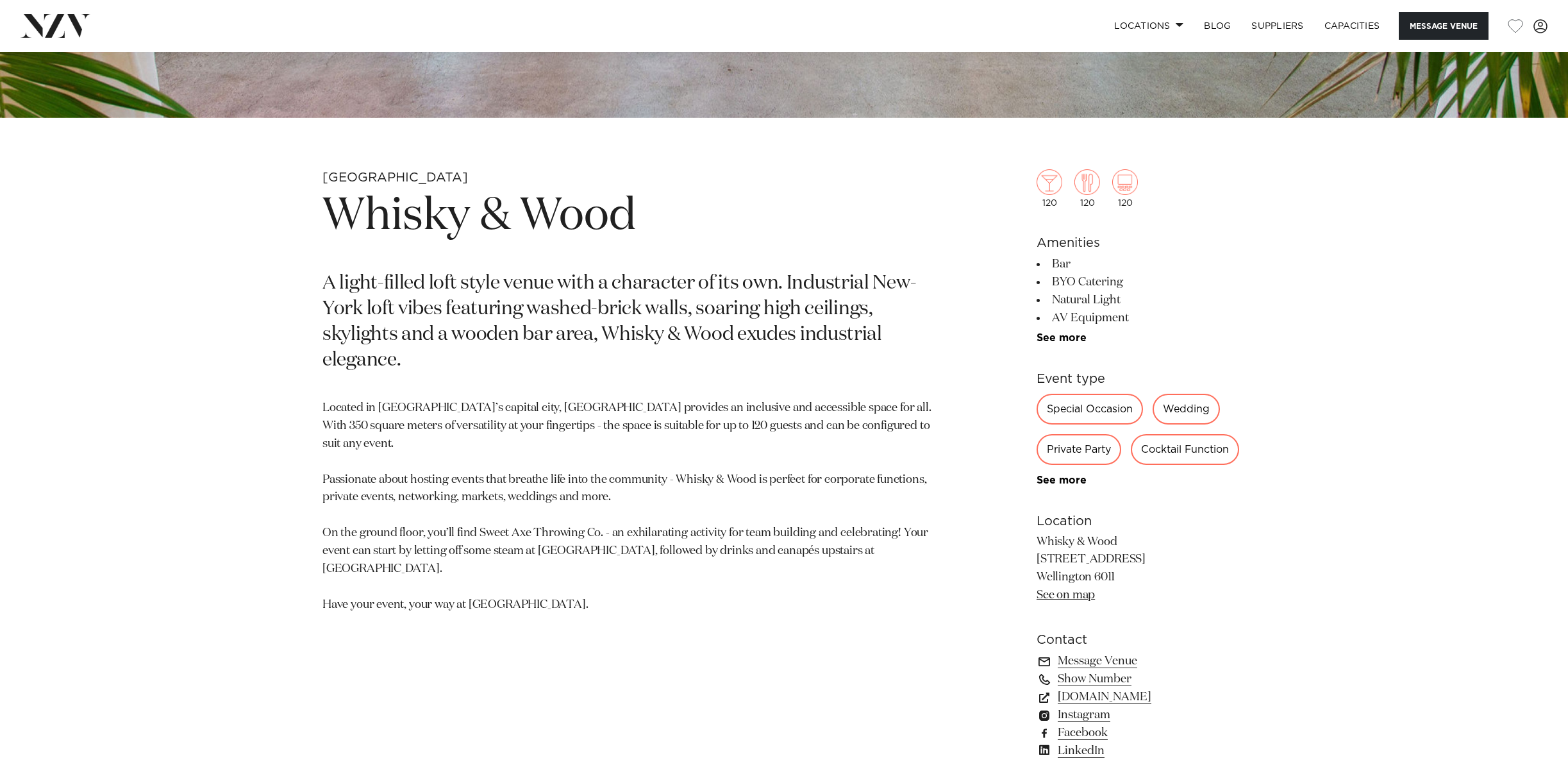
scroll to position [804, 0]
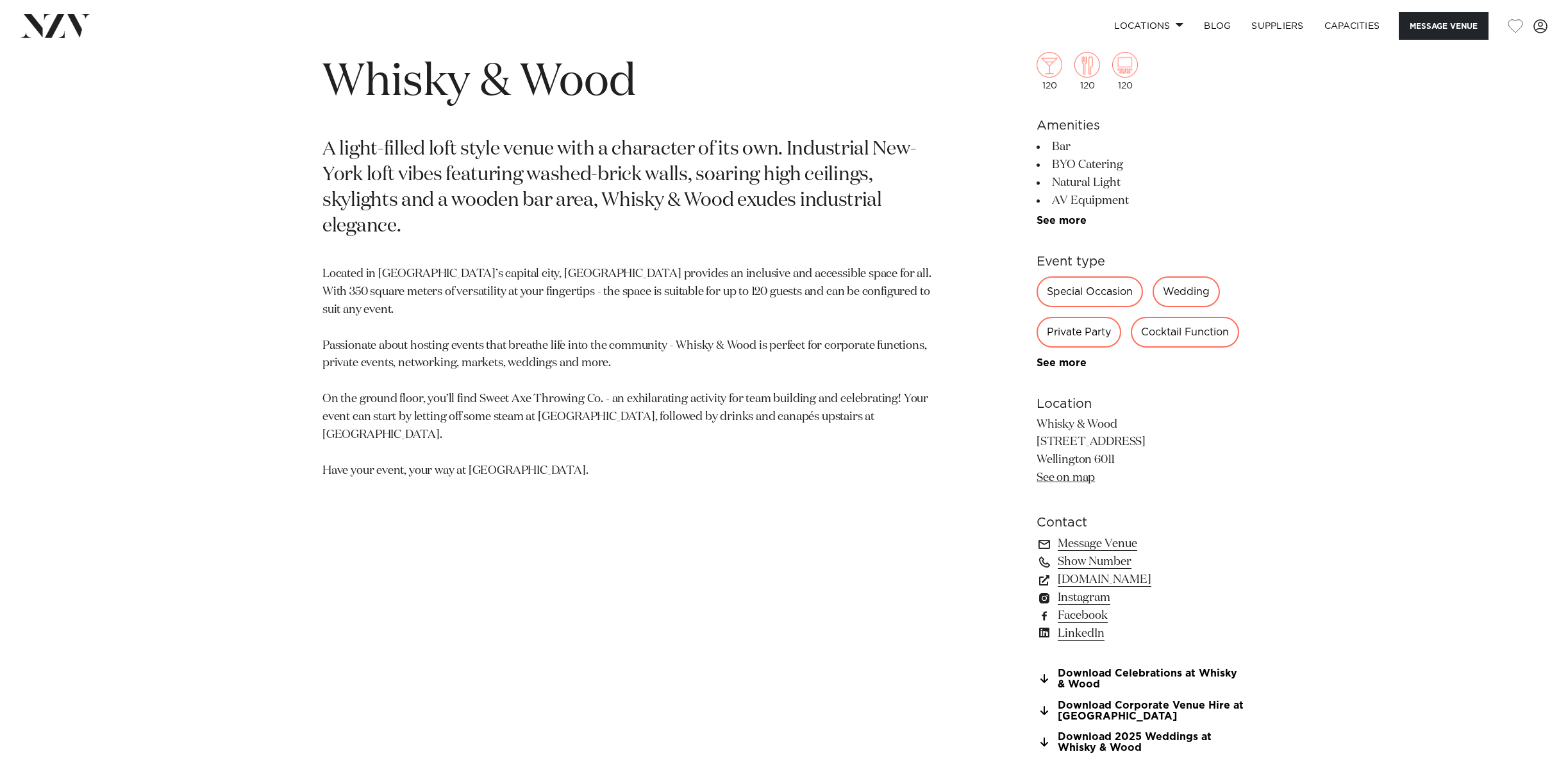
click at [1067, 483] on link "See on map" at bounding box center [1066, 478] width 58 height 12
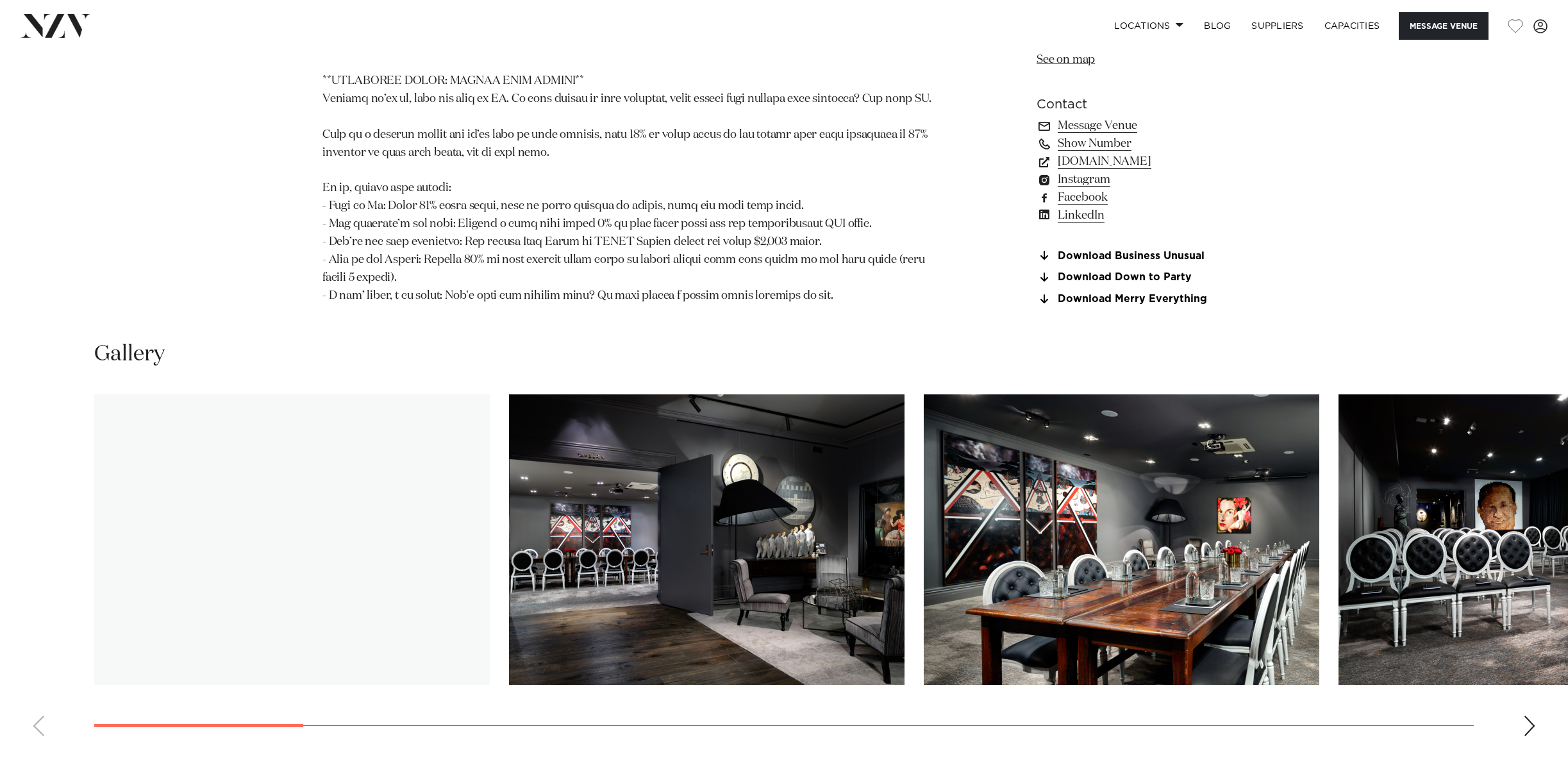
scroll to position [1591, 0]
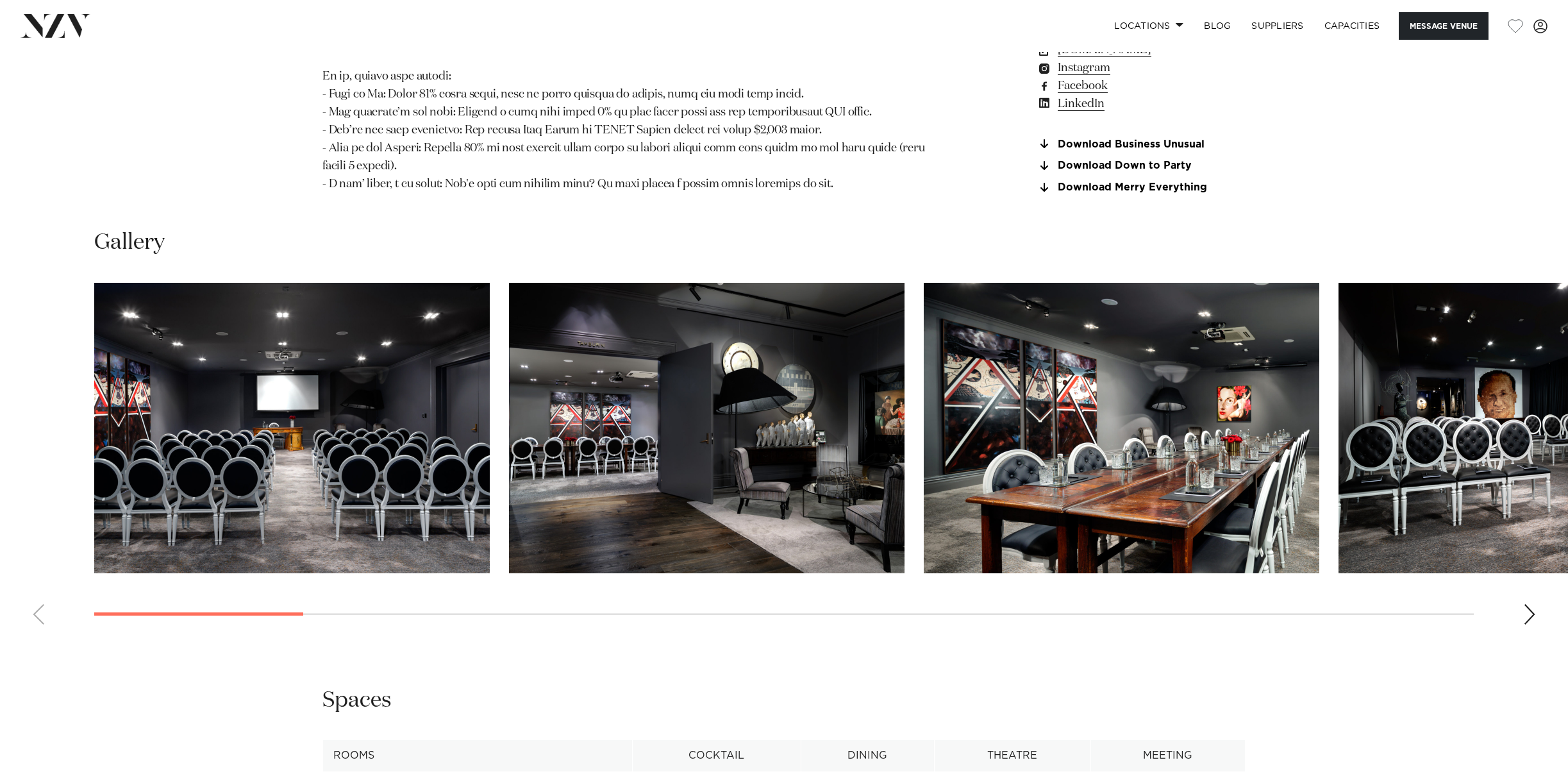
click at [417, 395] on img "1 / 22" at bounding box center [292, 428] width 396 height 290
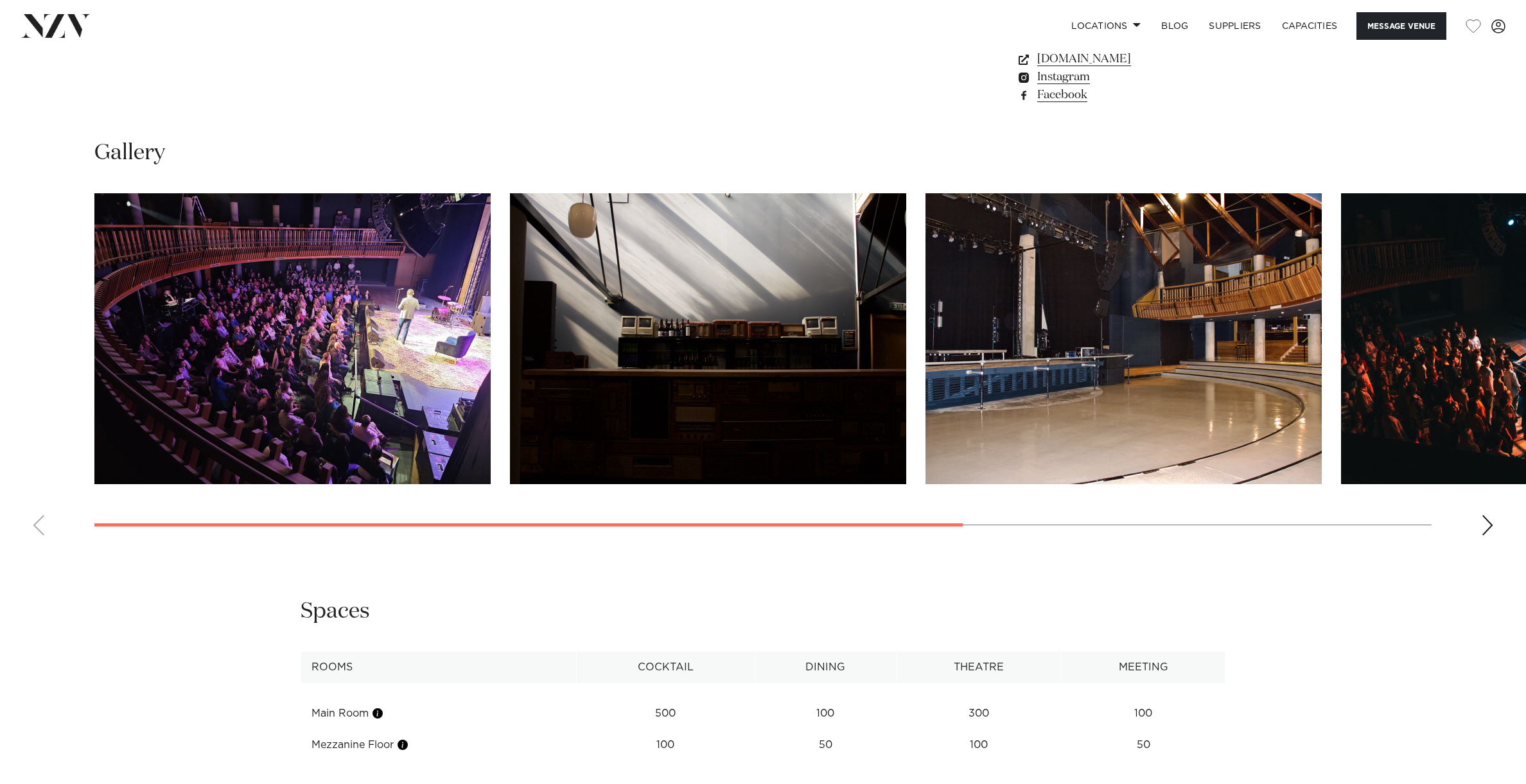
scroll to position [1288, 0]
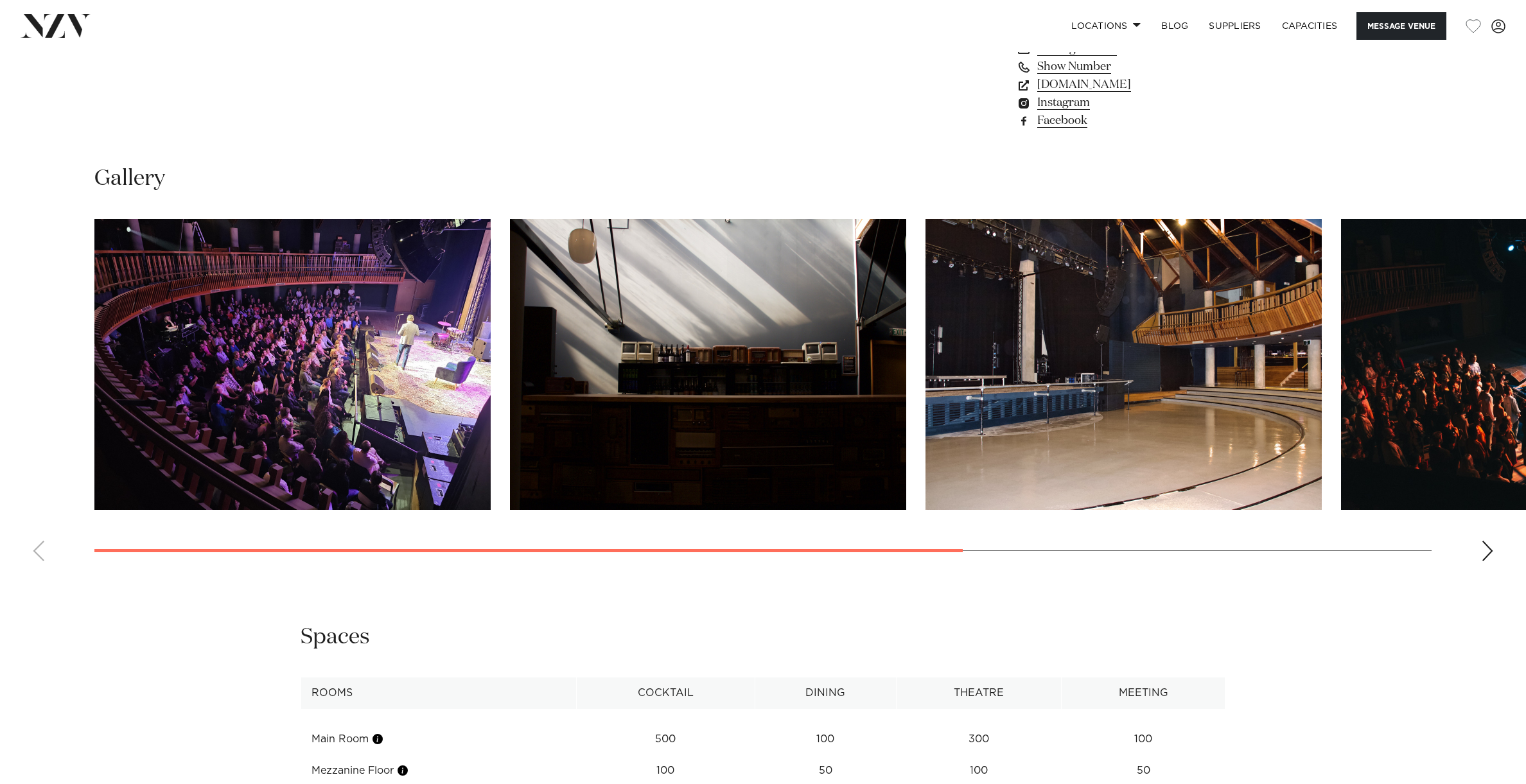
click at [372, 394] on img "1 / 5" at bounding box center [292, 364] width 396 height 291
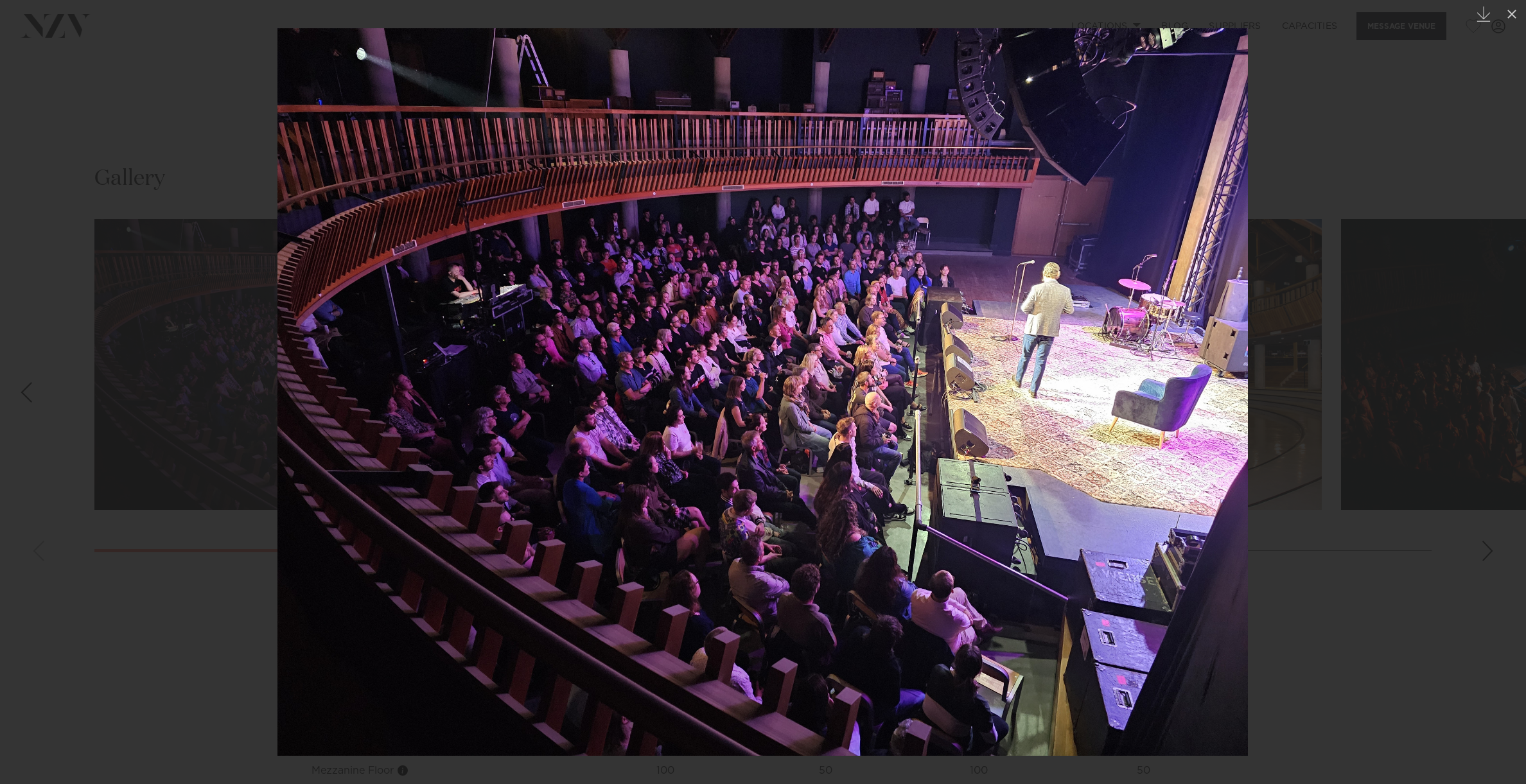
click at [1213, 457] on img at bounding box center [763, 392] width 970 height 728
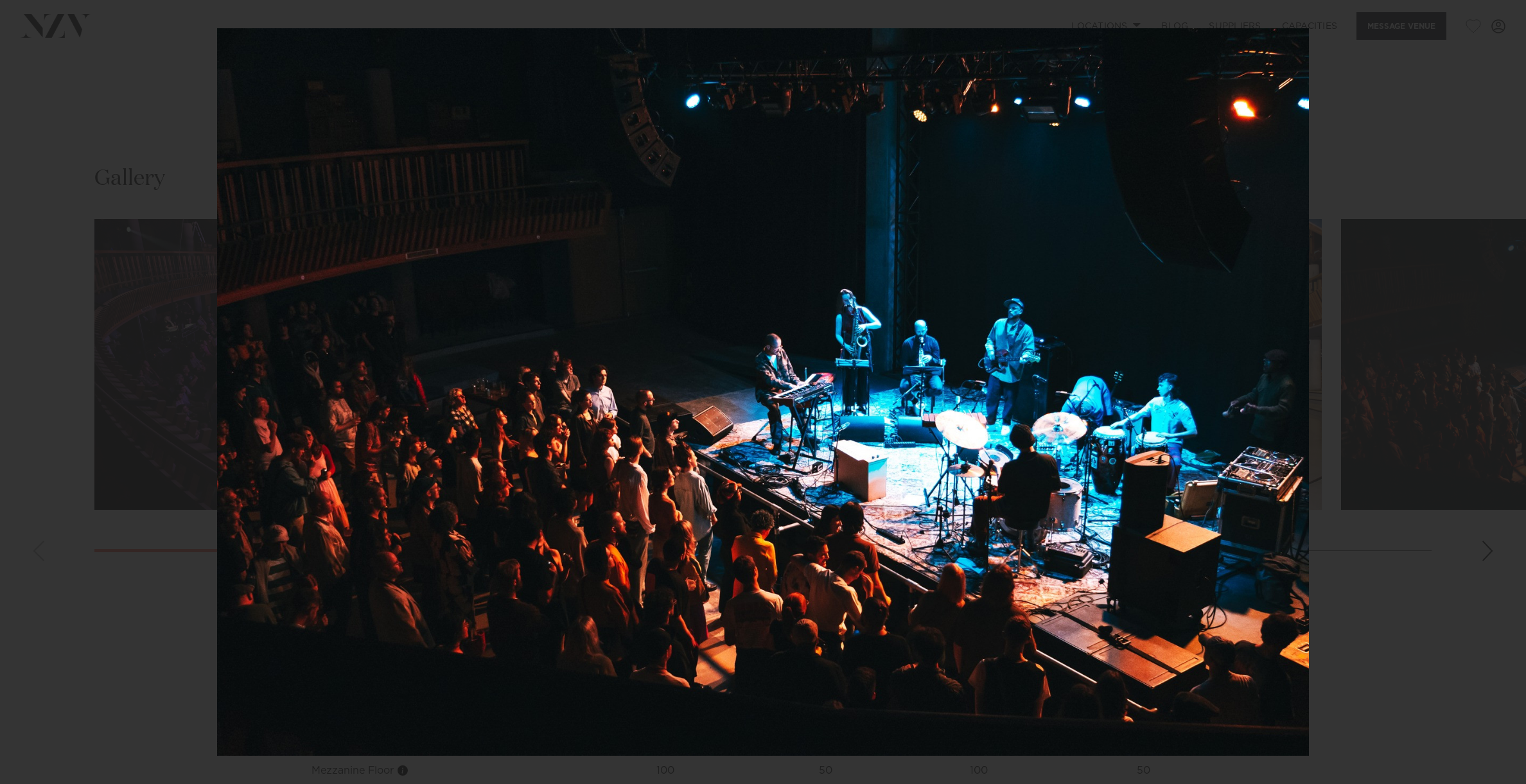
click at [361, 125] on img at bounding box center [763, 392] width 1092 height 728
click at [74, 56] on div at bounding box center [763, 392] width 1526 height 784
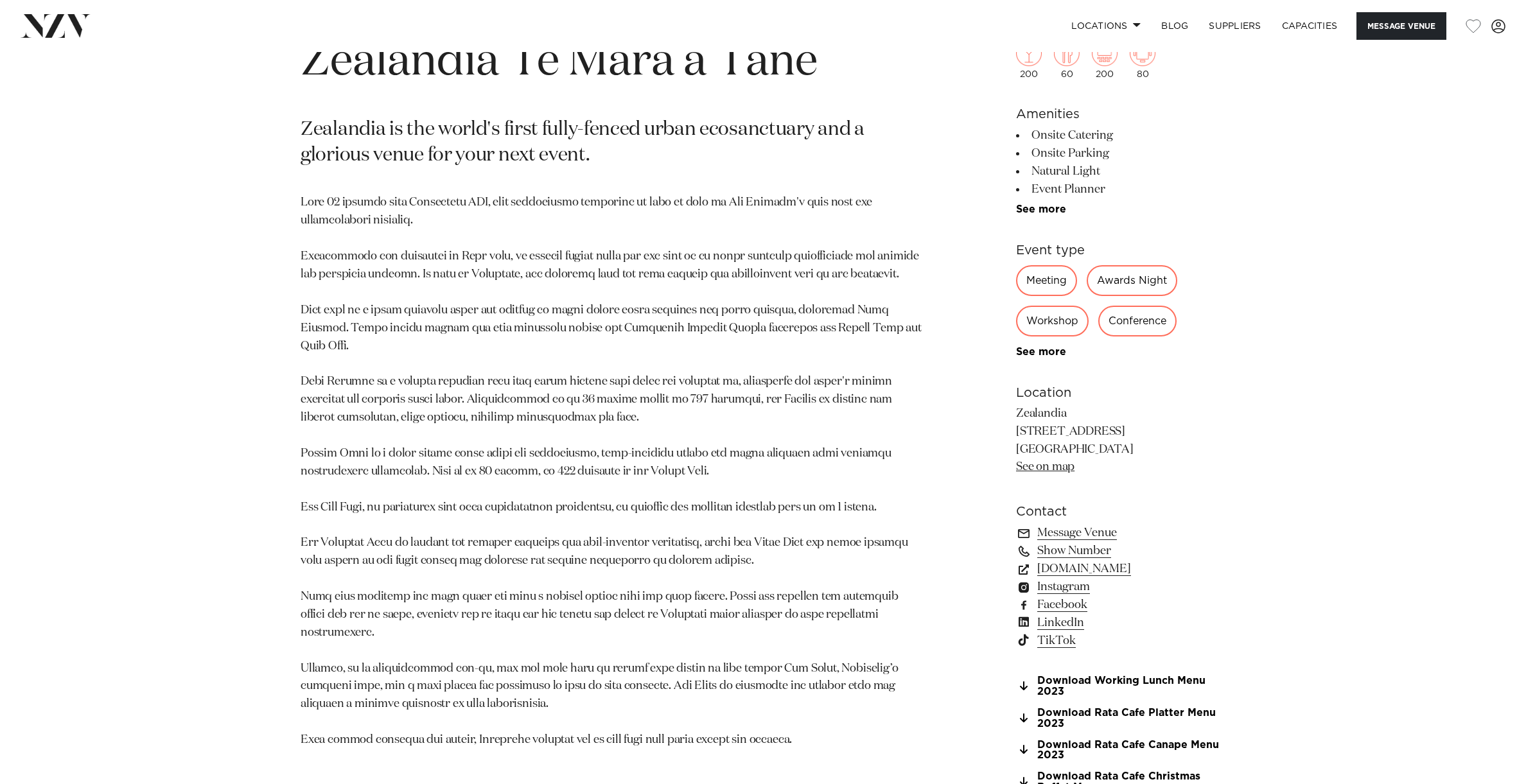
scroll to position [806, 0]
